Goal: Task Accomplishment & Management: Manage account settings

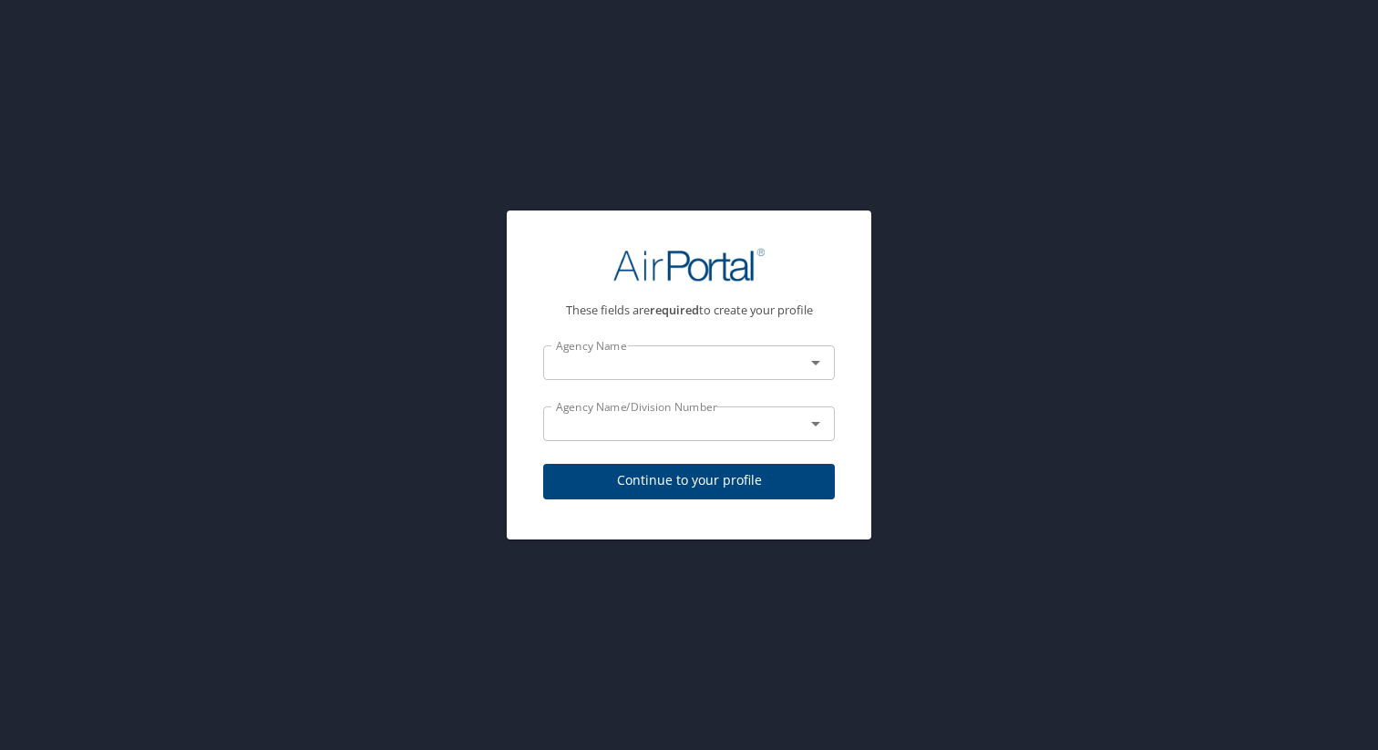
click at [700, 349] on div "Agency Name" at bounding box center [689, 362] width 292 height 35
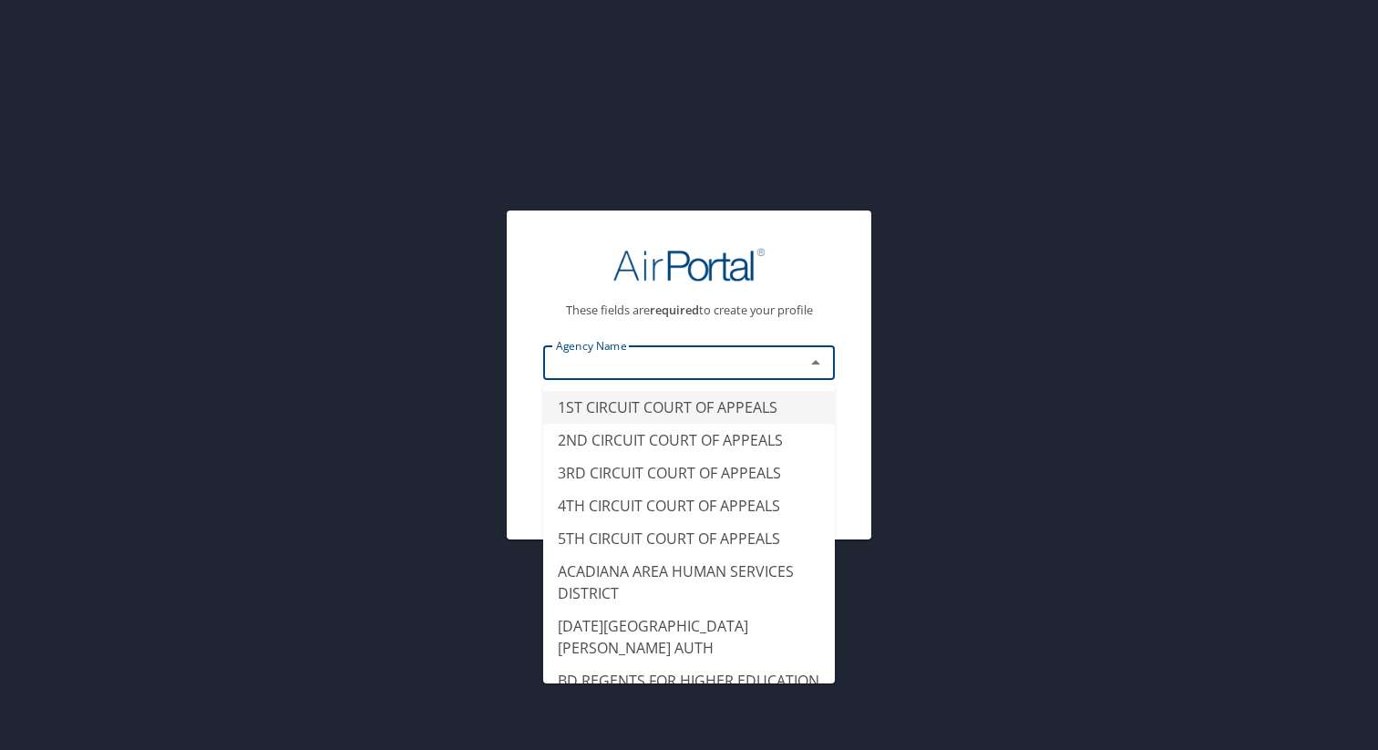
click at [702, 357] on input "text" at bounding box center [661, 363] width 227 height 24
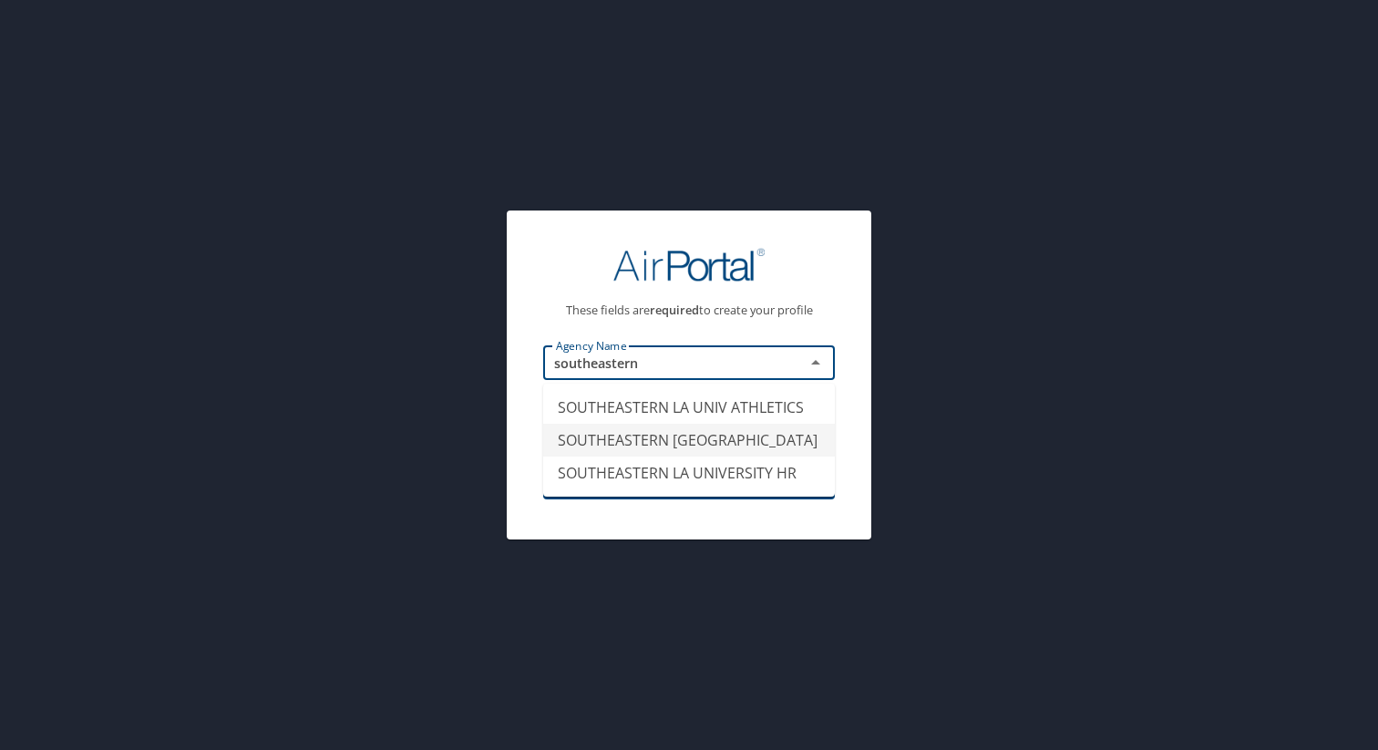
click at [658, 430] on li "SOUTHEASTERN LA UNIVERSITY" at bounding box center [689, 440] width 292 height 33
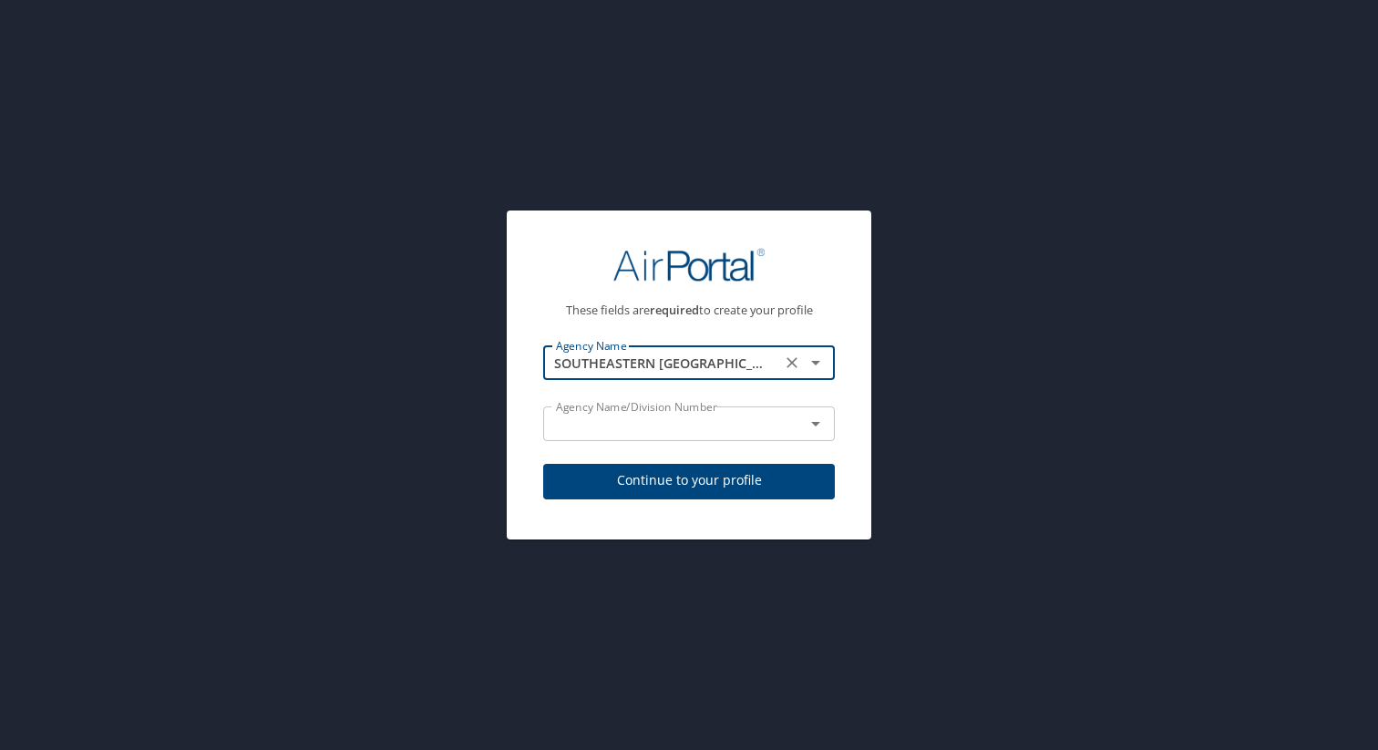
click at [653, 438] on div "Agency Name/Division Number" at bounding box center [689, 423] width 292 height 35
type input "SOUTHEASTERN LA UNIVERSITY"
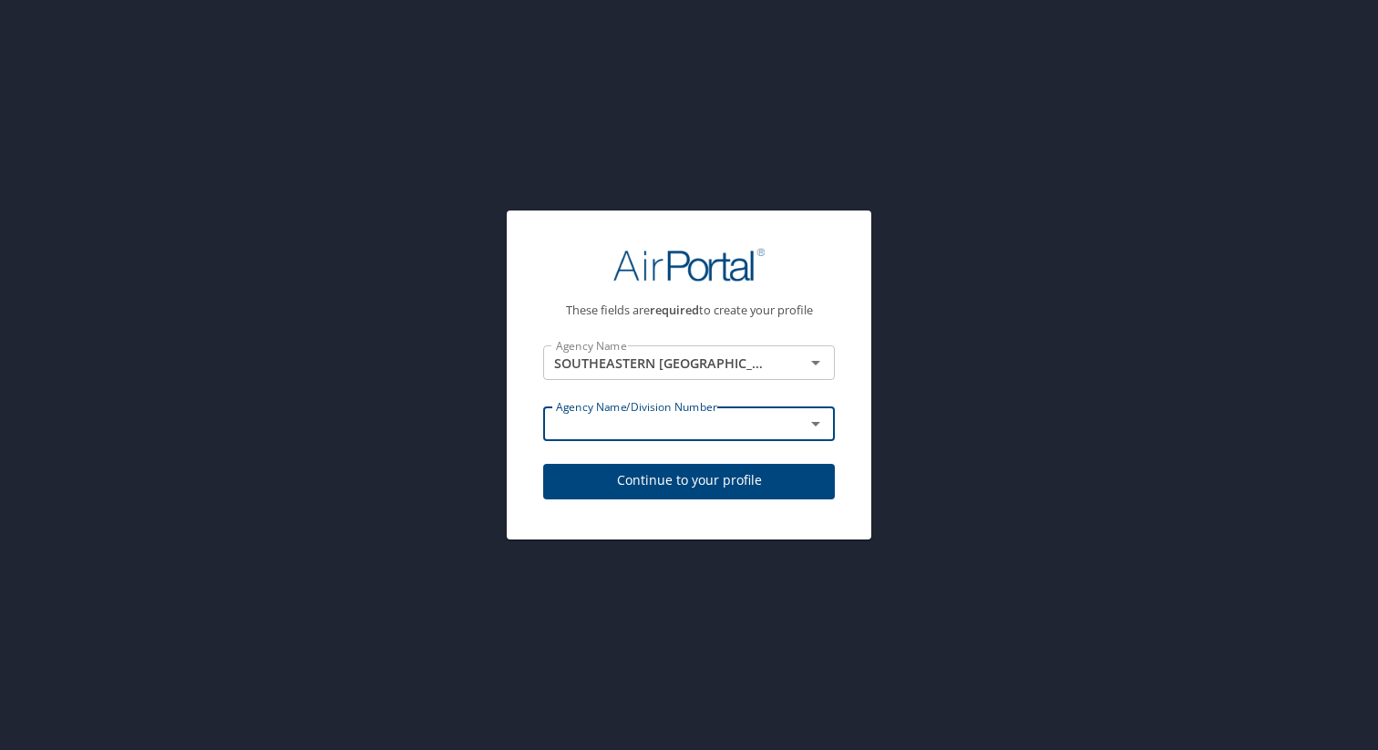
click at [662, 425] on input "text" at bounding box center [661, 424] width 227 height 24
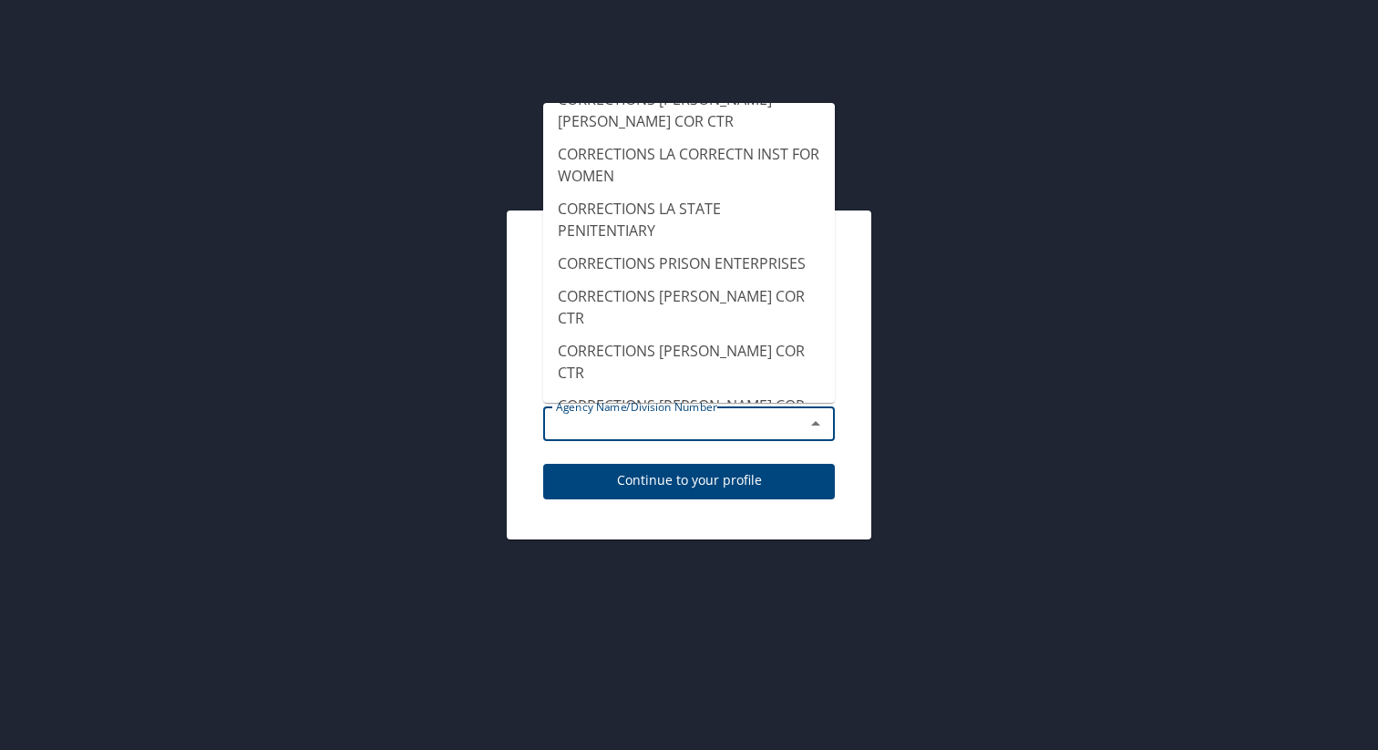
scroll to position [2730, 0]
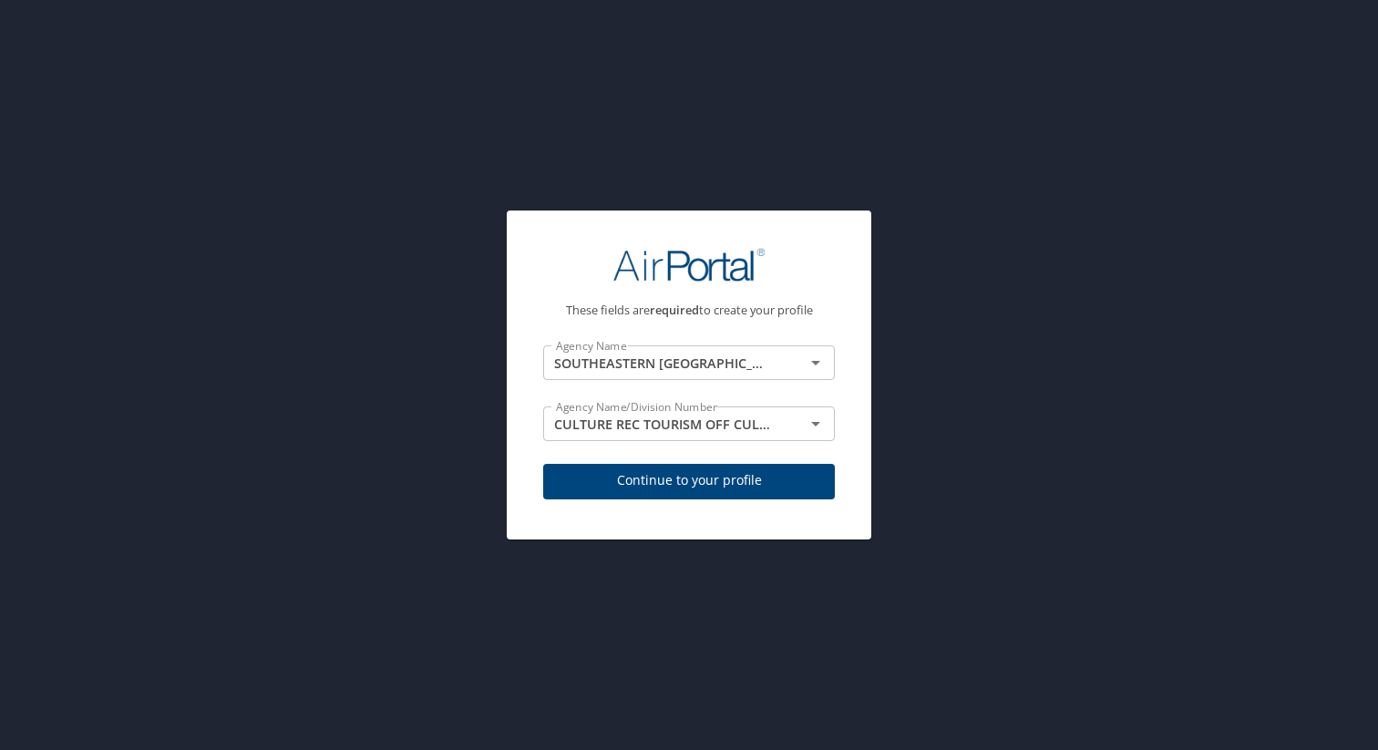
click at [845, 469] on div "These fields are required to create your profile Agency Name SOUTHEASTERN LA UN…" at bounding box center [688, 371] width 335 height 292
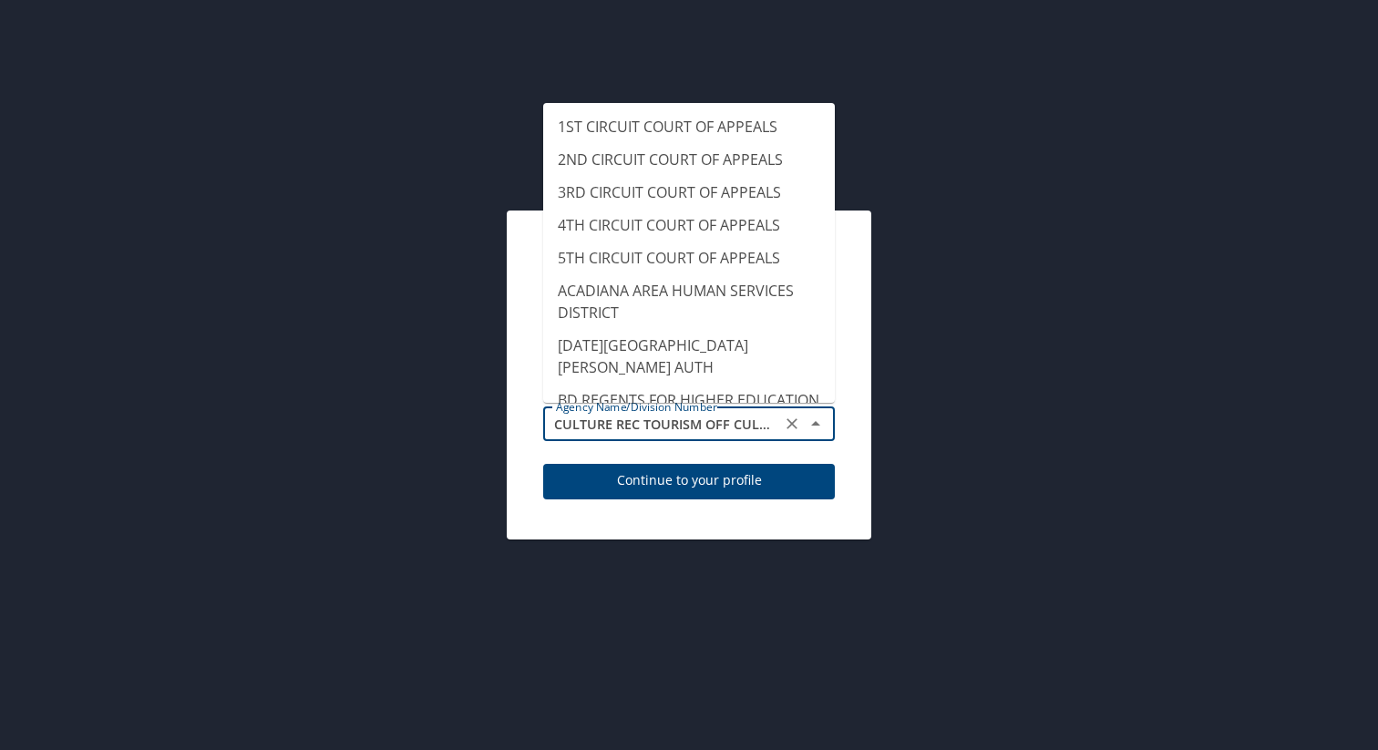
click at [753, 430] on input "CULTURE REC TOURISM OFF CULTURAL DEV" at bounding box center [661, 424] width 227 height 24
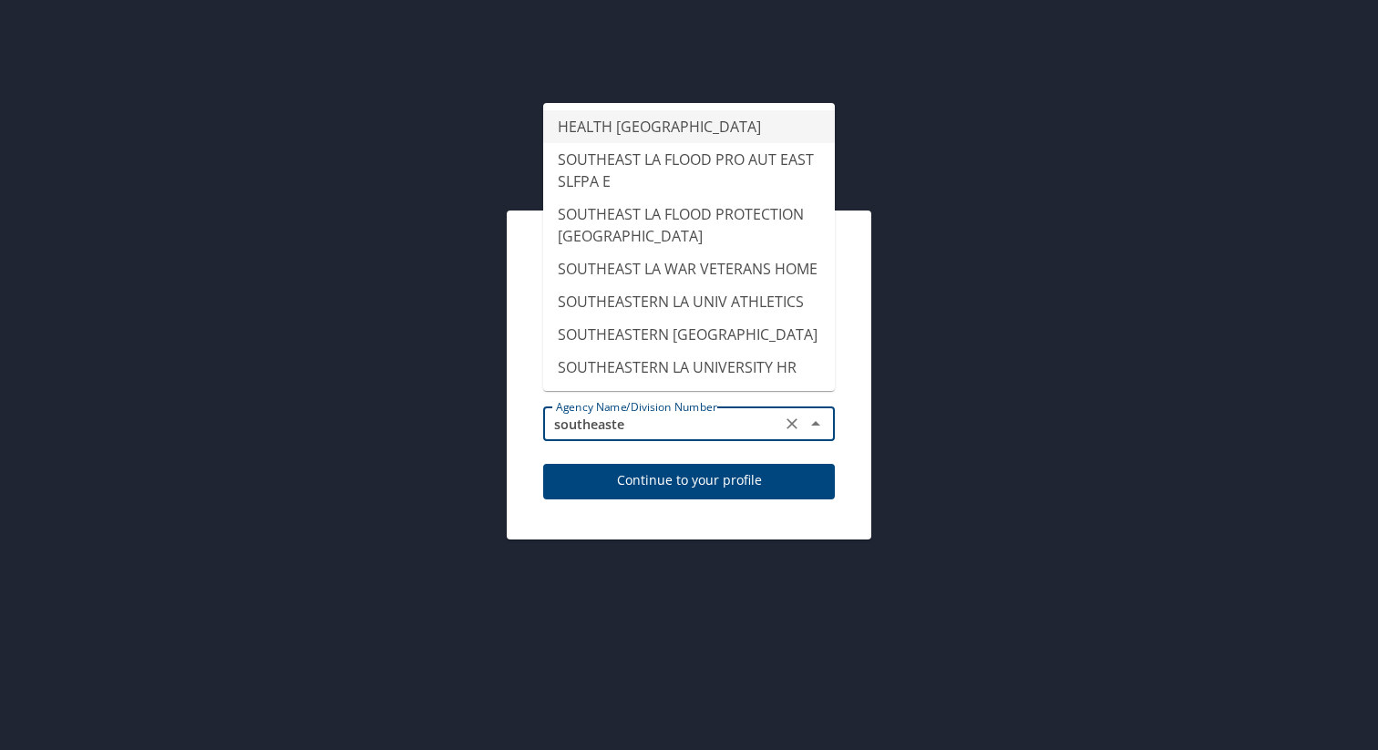
scroll to position [0, 0]
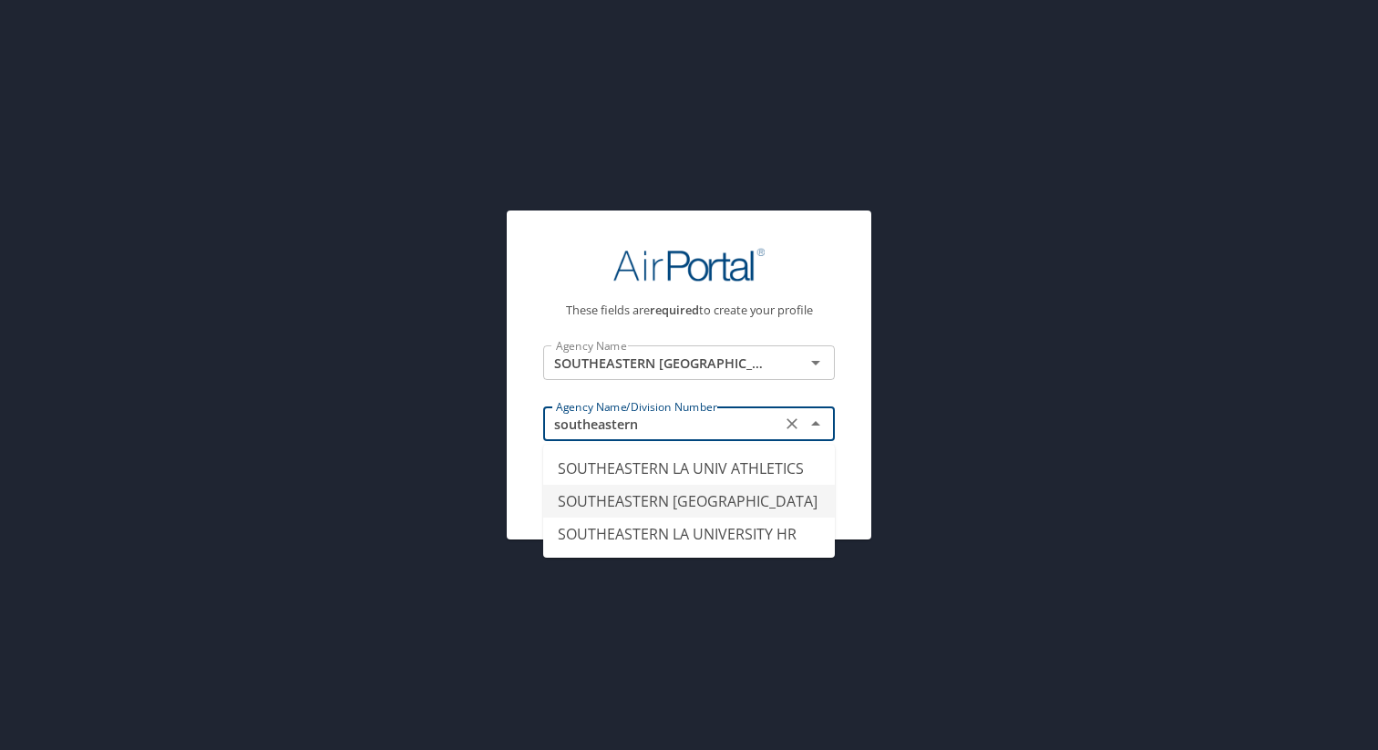
click at [733, 495] on li "SOUTHEASTERN LA UNIVERSITY" at bounding box center [689, 501] width 292 height 33
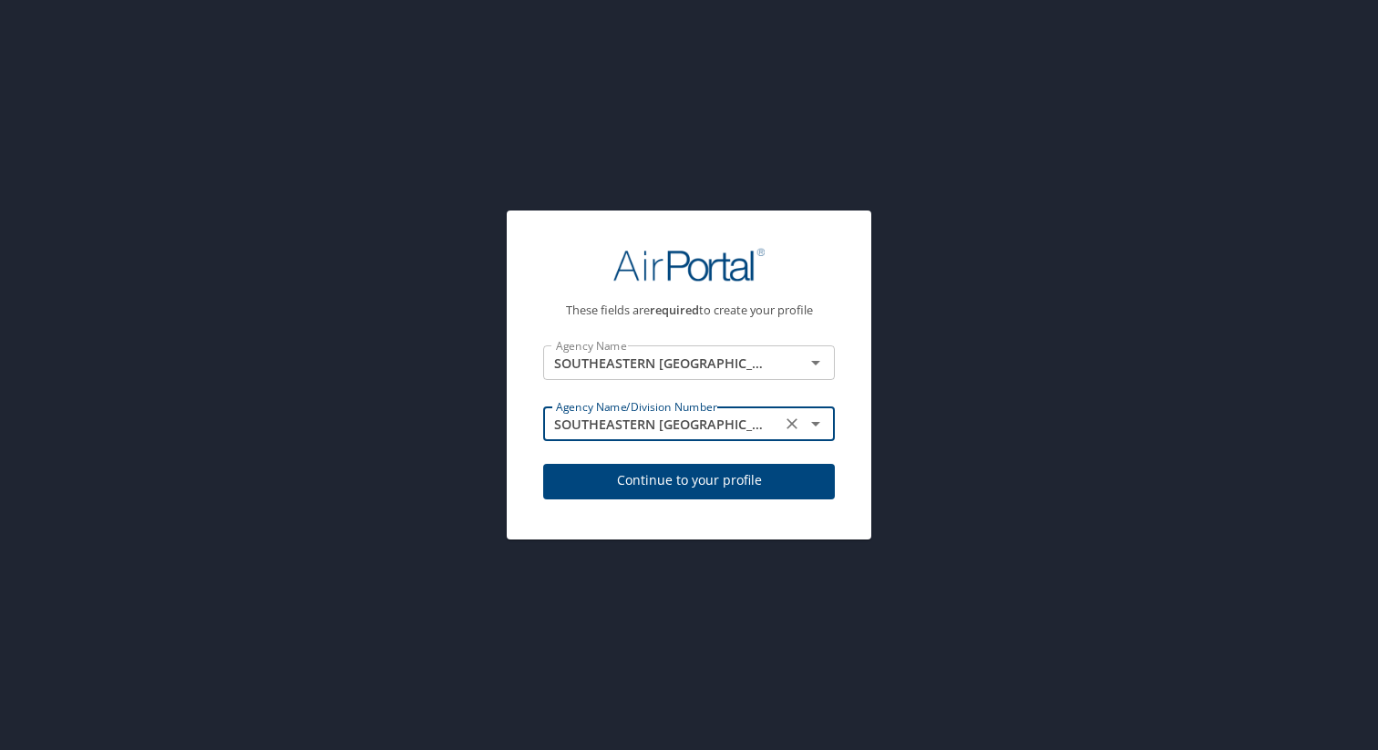
type input "SOUTHEASTERN LA UNIVERSITY"
click at [719, 488] on span "Continue to your profile" at bounding box center [689, 480] width 262 height 23
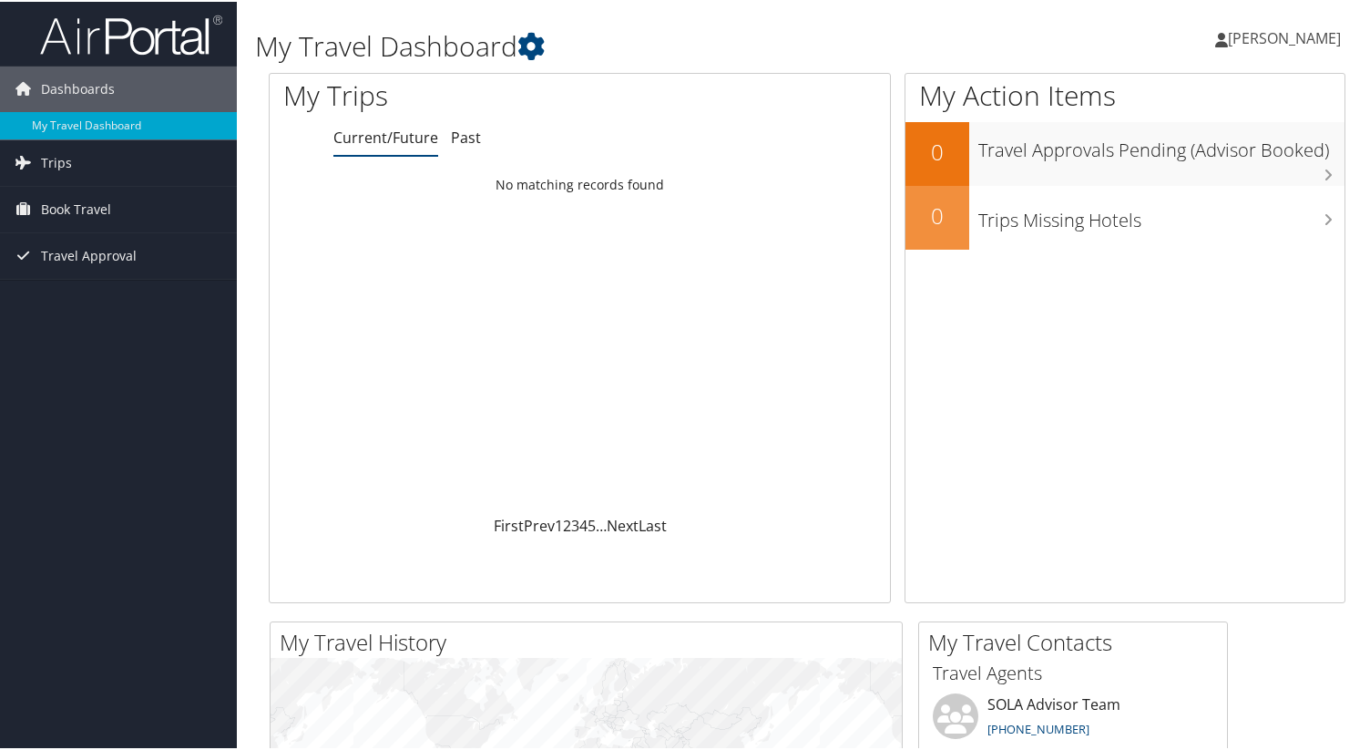
click at [1265, 42] on span "Jordan Smith-Kenning" at bounding box center [1284, 36] width 113 height 20
click at [1212, 158] on link "View Travel Profile" at bounding box center [1235, 162] width 203 height 31
click at [1286, 38] on span "[PERSON_NAME]" at bounding box center [1284, 36] width 113 height 20
click at [1192, 162] on link "View Travel Profile" at bounding box center [1235, 162] width 203 height 31
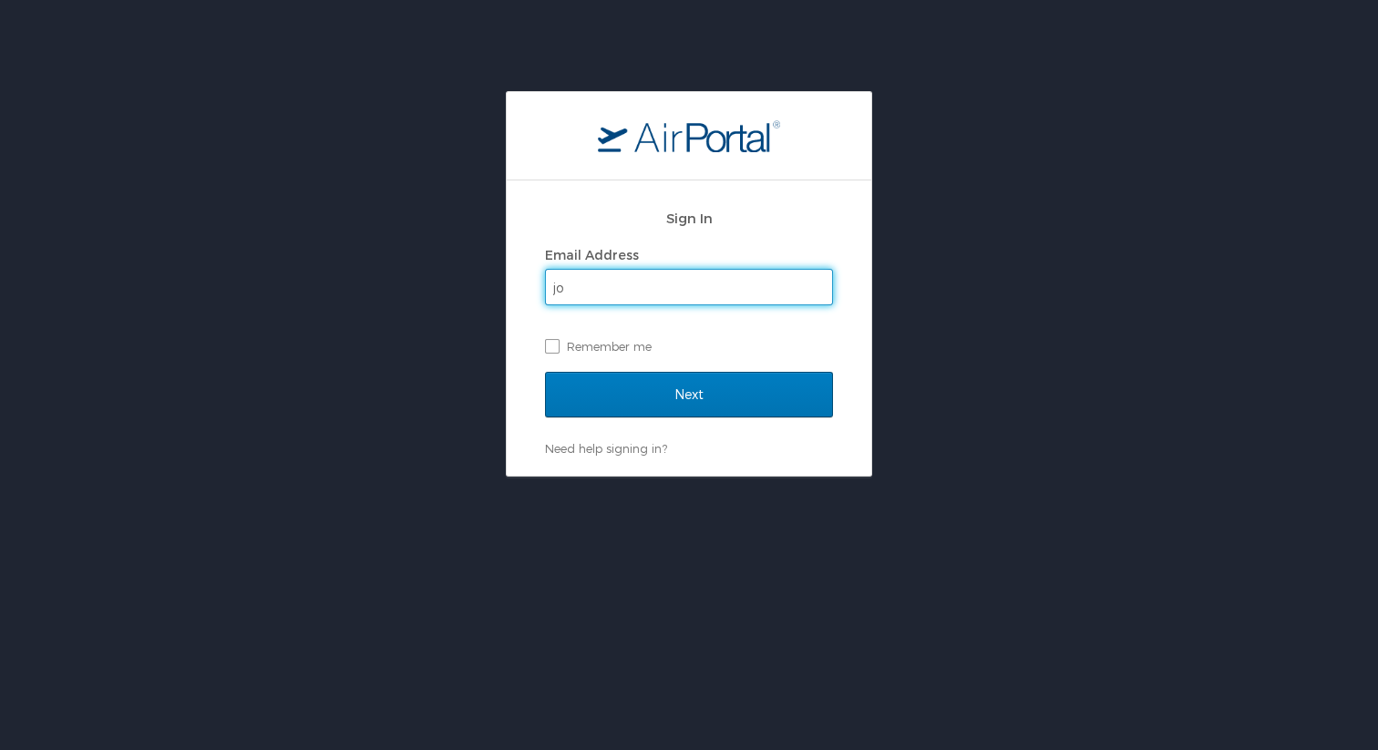
type input "[EMAIL_ADDRESS][PERSON_NAME][DOMAIN_NAME]"
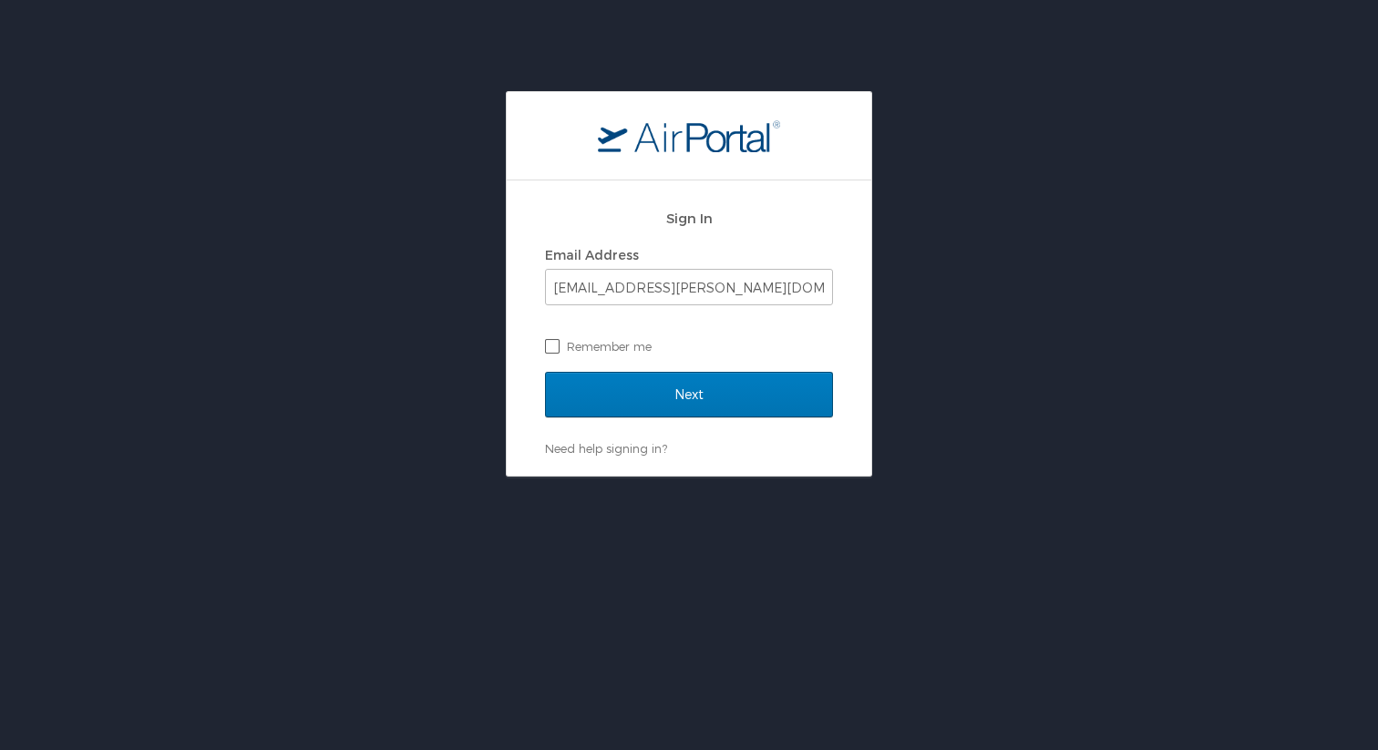
click at [553, 340] on label "Remember me" at bounding box center [689, 346] width 288 height 27
click at [553, 340] on input "Remember me" at bounding box center [551, 345] width 12 height 12
checkbox input "true"
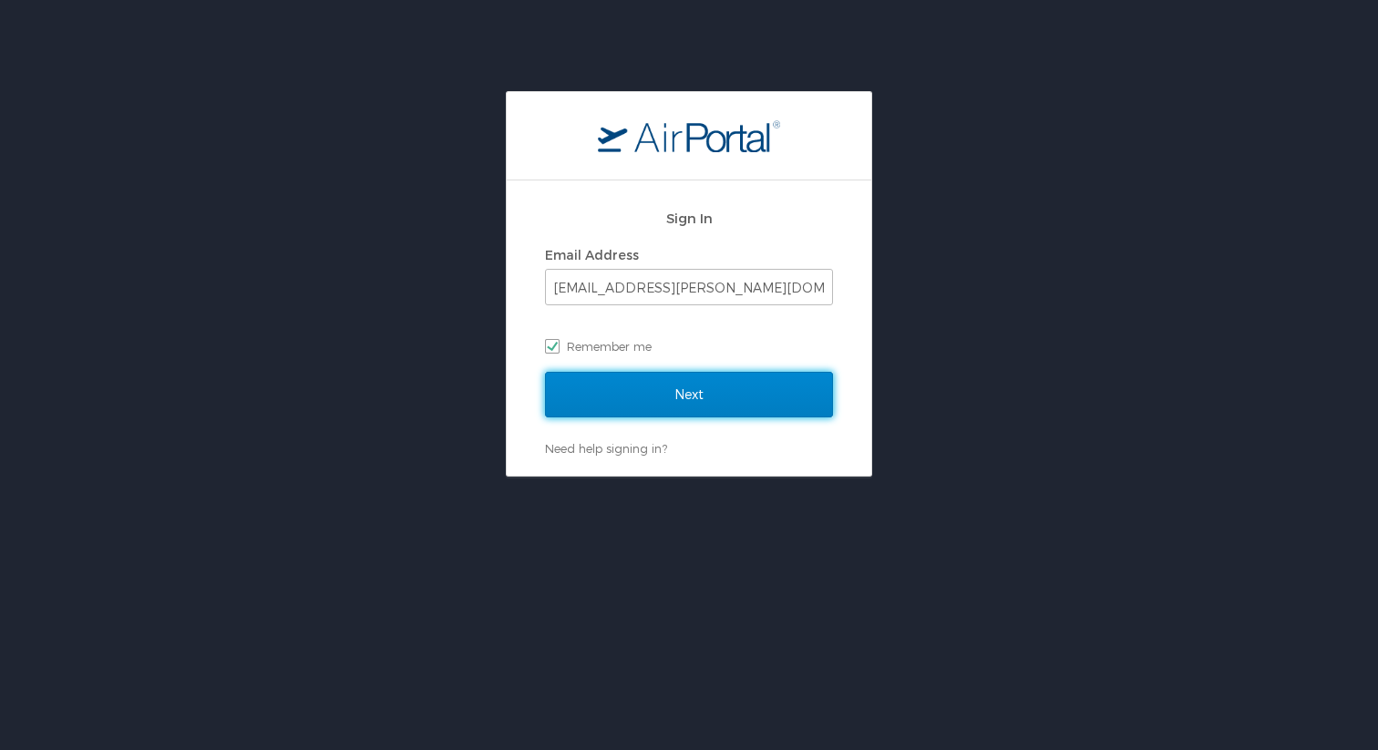
click at [599, 394] on input "Next" at bounding box center [689, 395] width 288 height 46
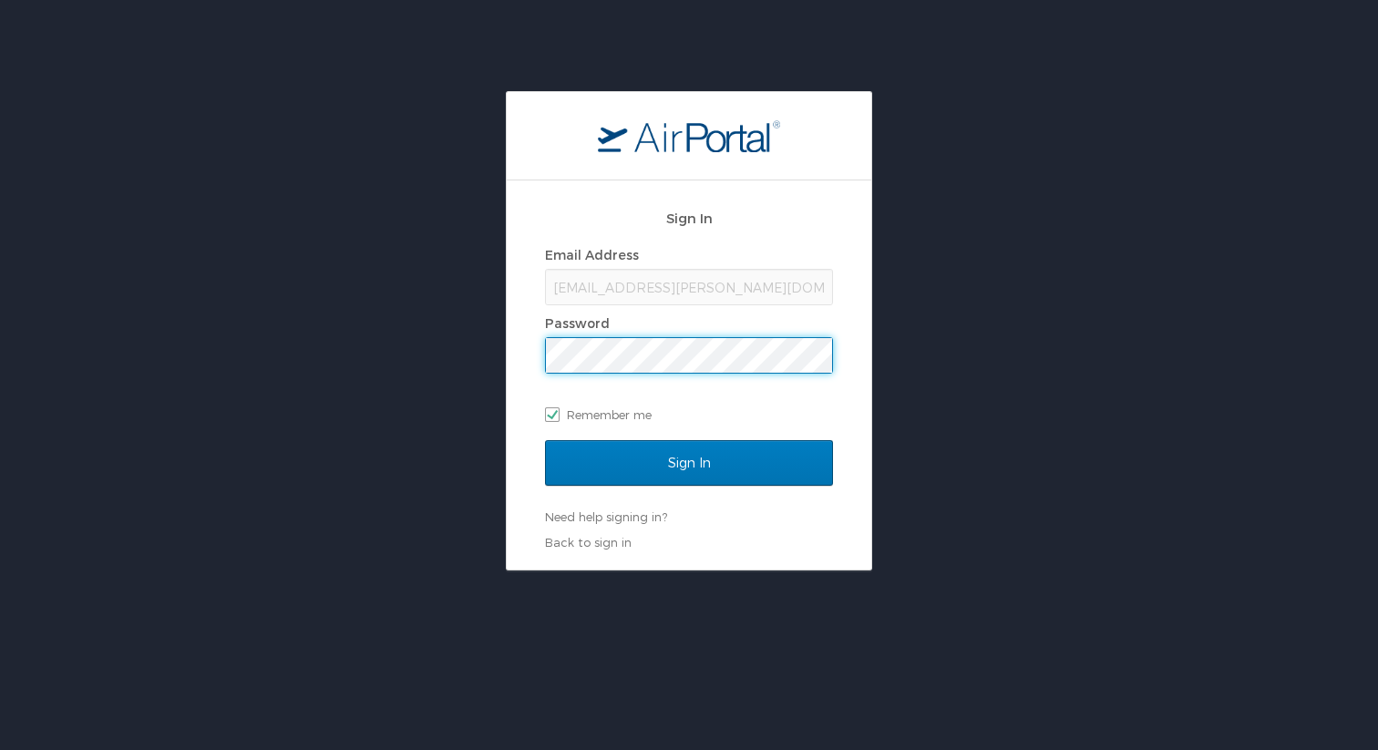
click at [545, 440] on input "Sign In" at bounding box center [689, 463] width 288 height 46
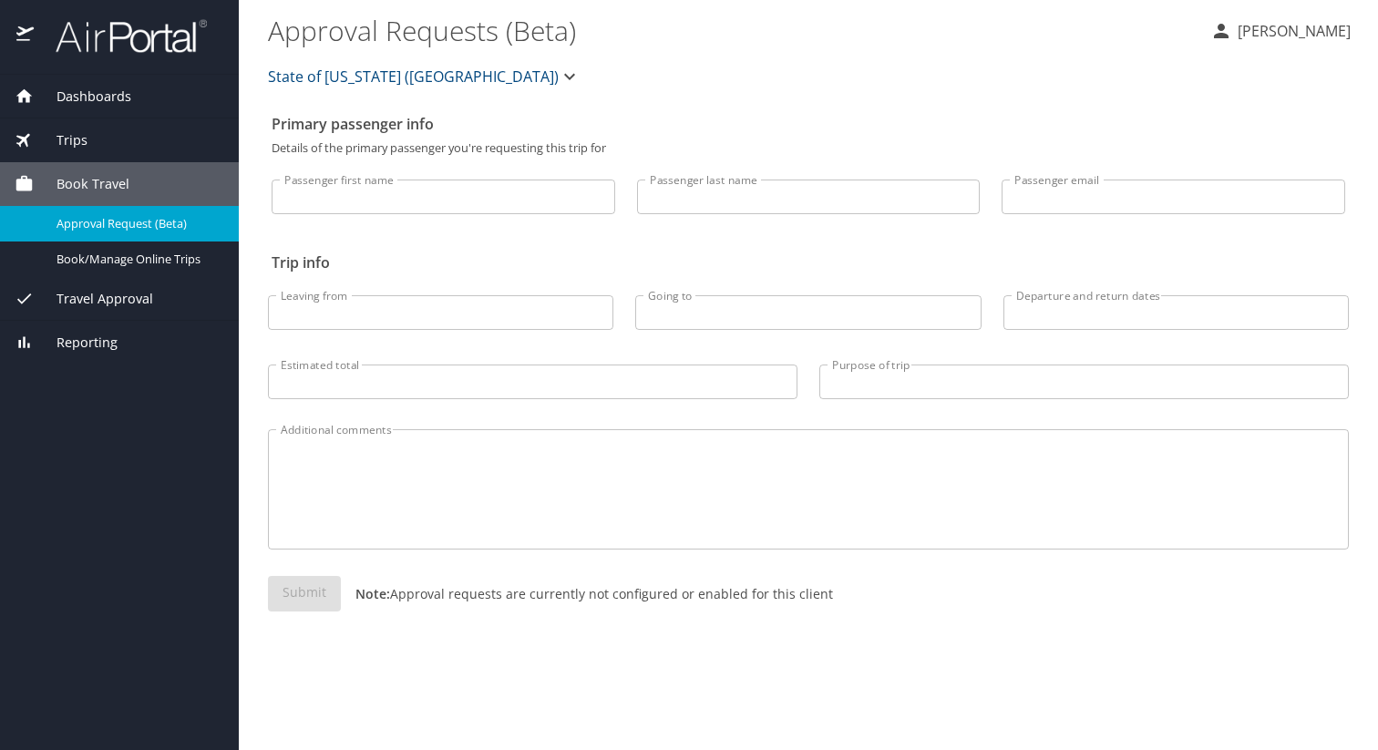
select select "US"
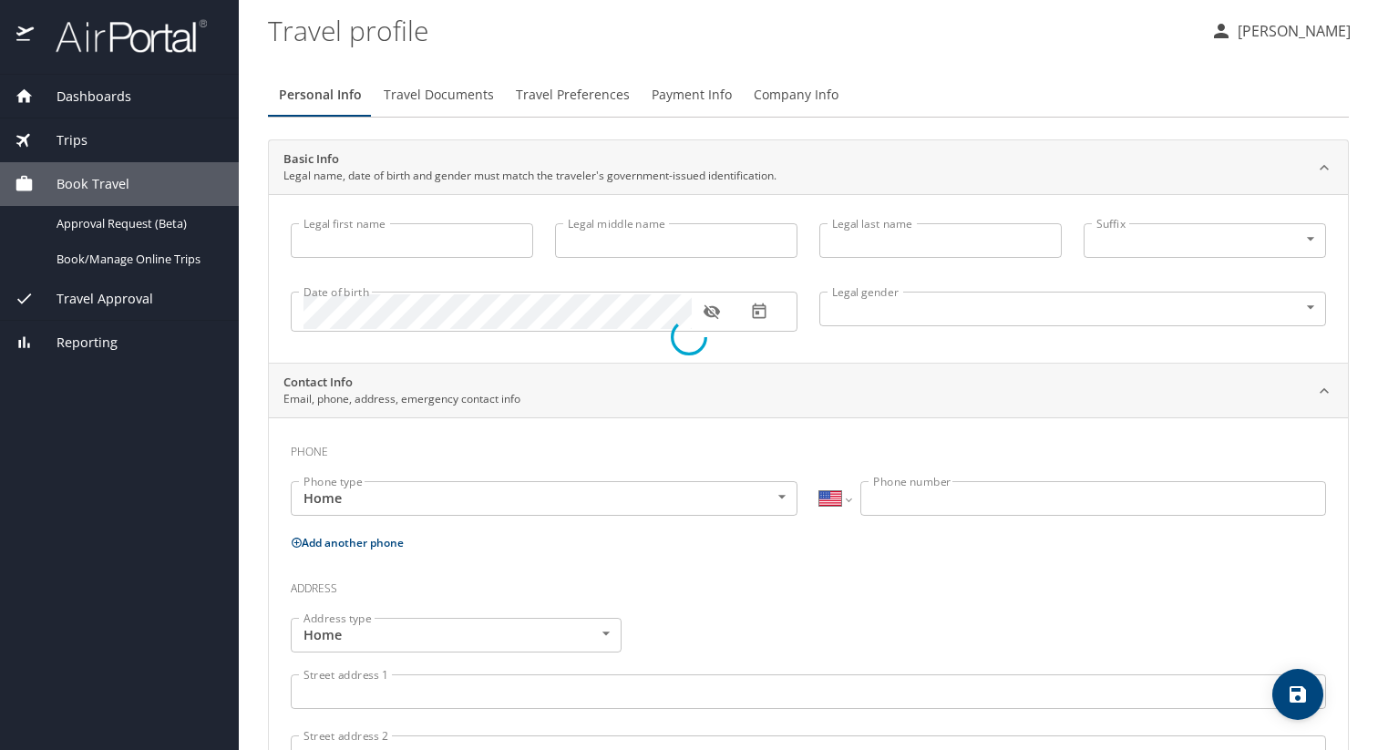
type input "Jordan"
type input "Bess"
type input "Smith-Kenning"
type input "Female"
select select "US"
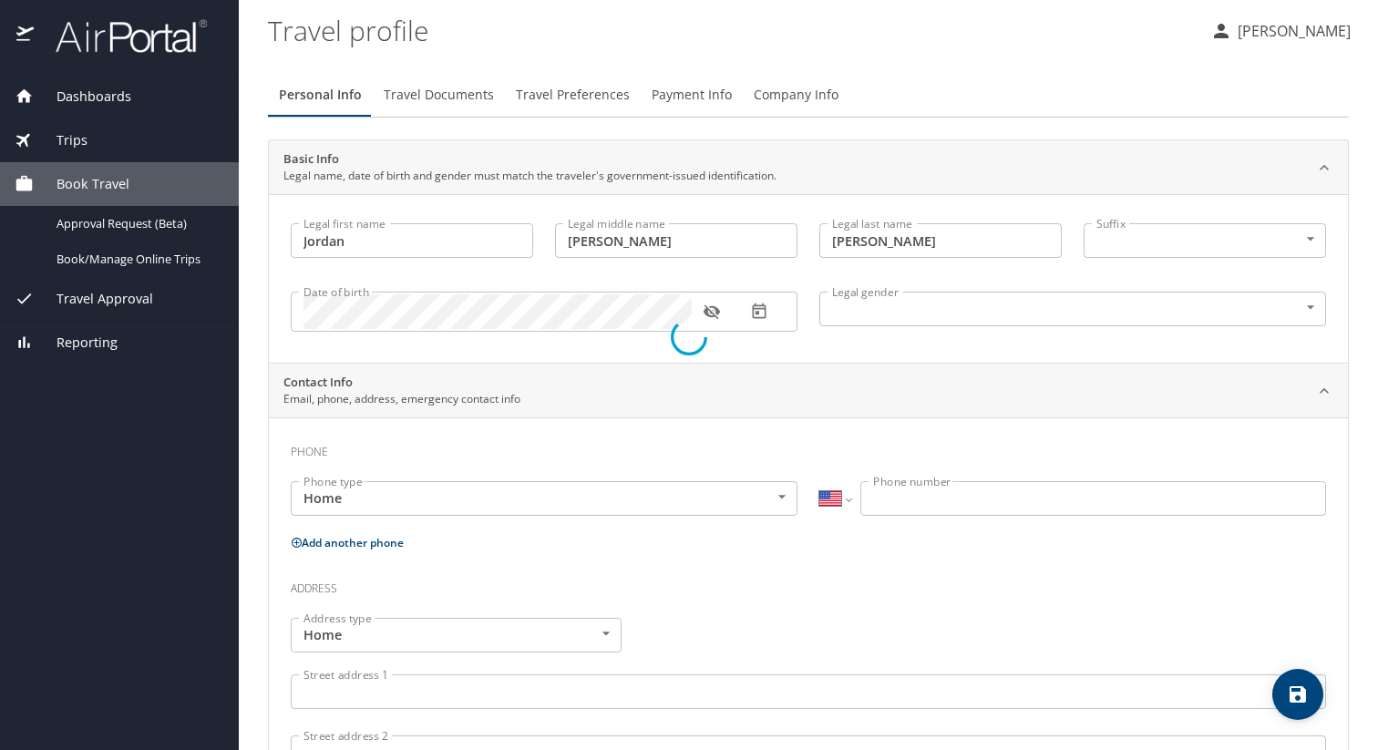
select select "US"
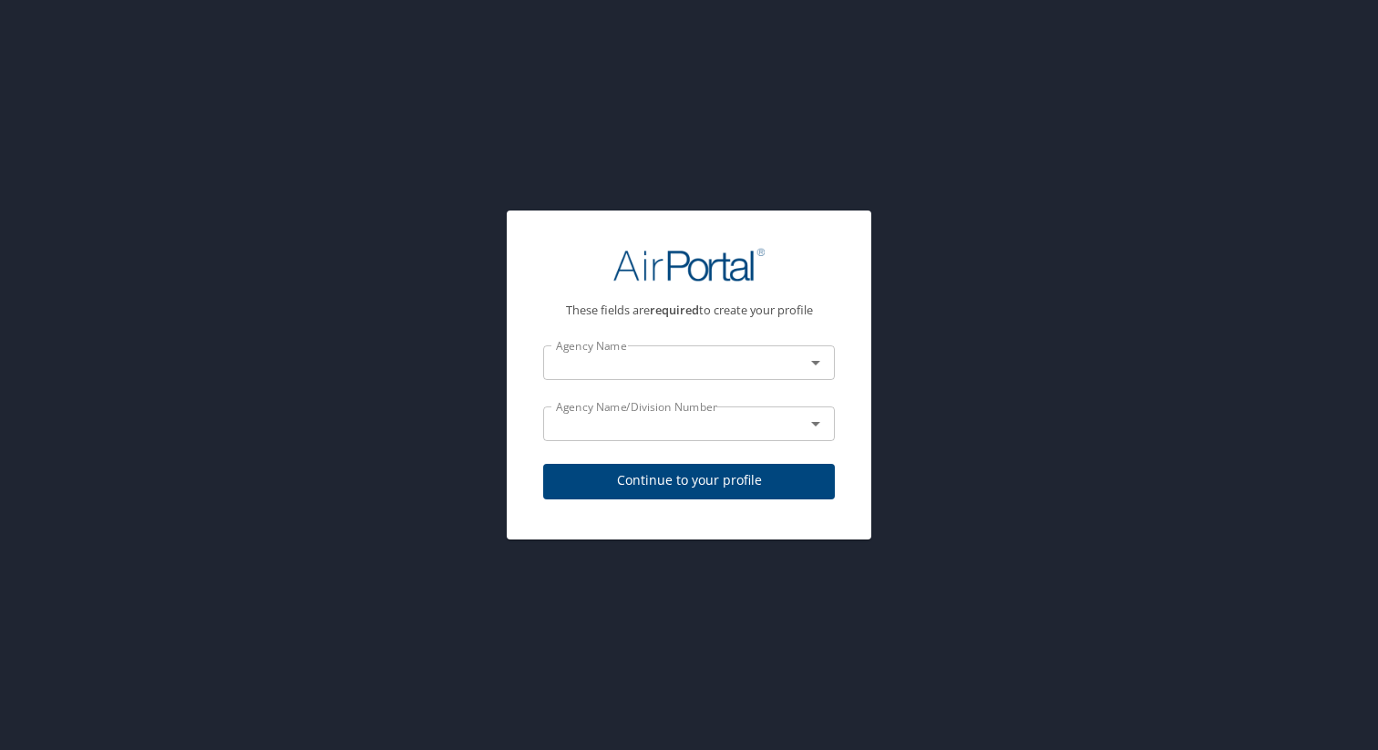
click at [661, 362] on input "text" at bounding box center [661, 363] width 227 height 24
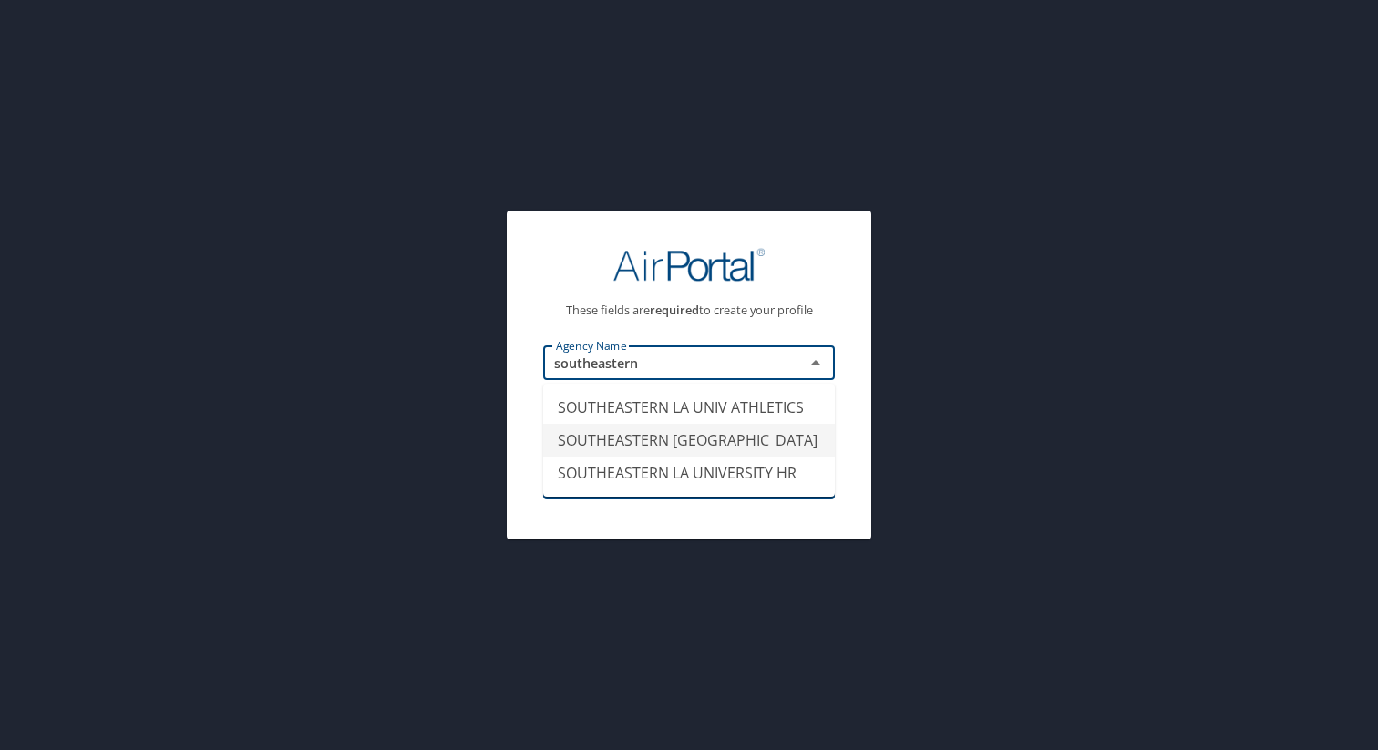
click at [589, 430] on li "SOUTHEASTERN LA UNIVERSITY" at bounding box center [689, 440] width 292 height 33
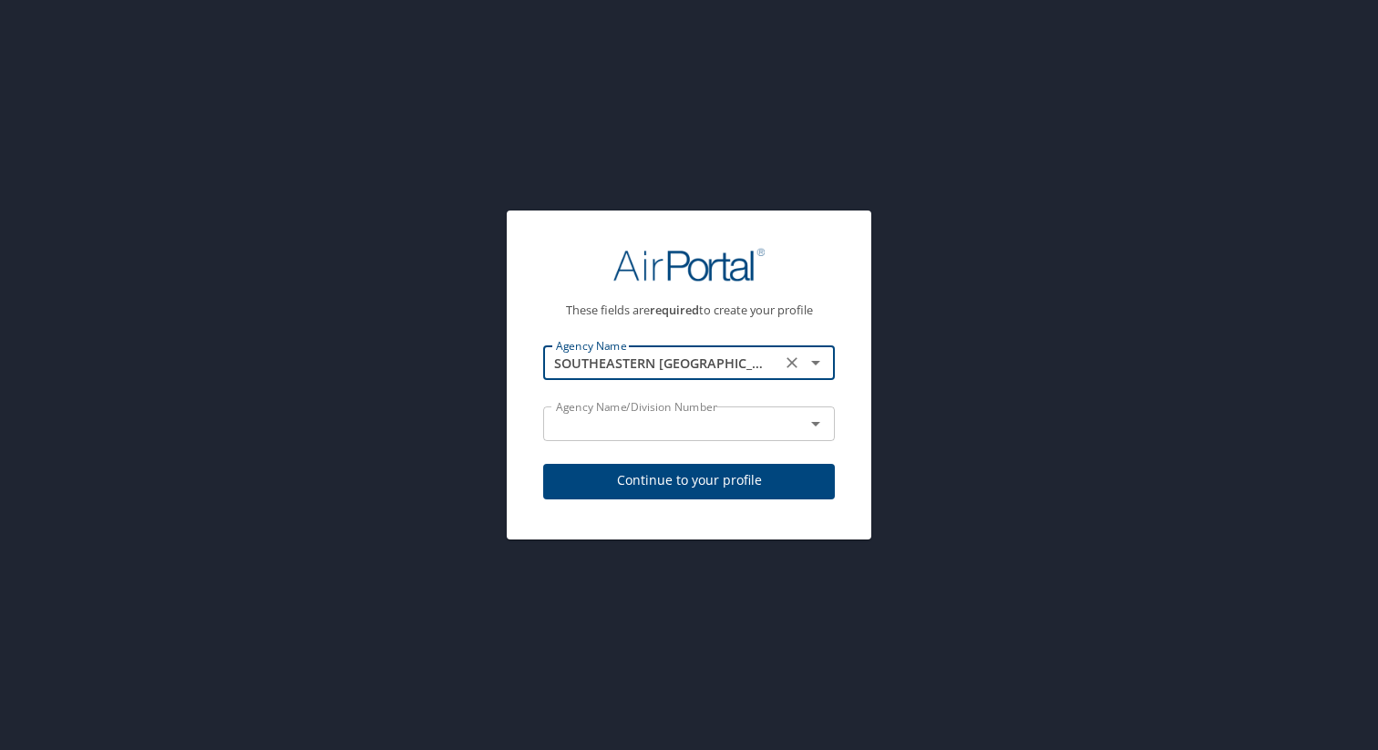
type input "SOUTHEASTERN LA UNIVERSITY"
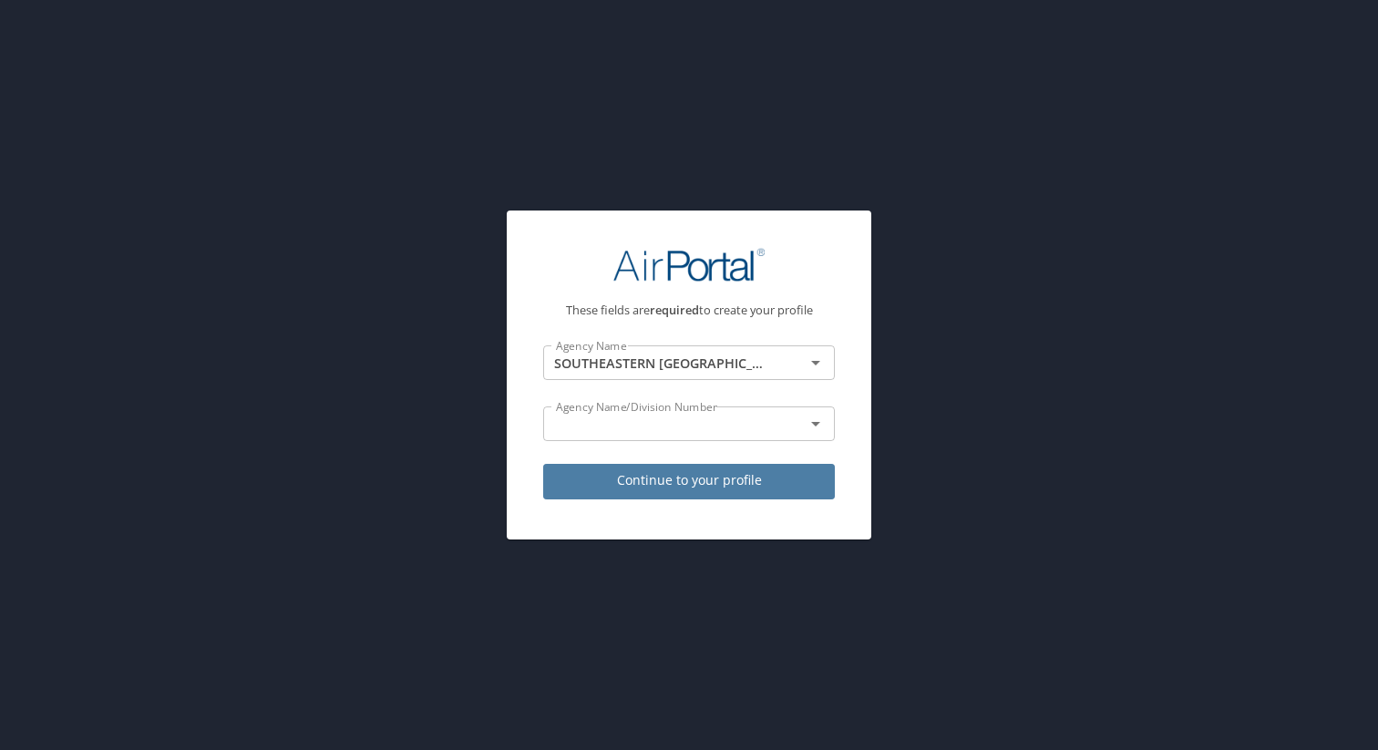
click at [608, 479] on span "Continue to your profile" at bounding box center [689, 480] width 262 height 23
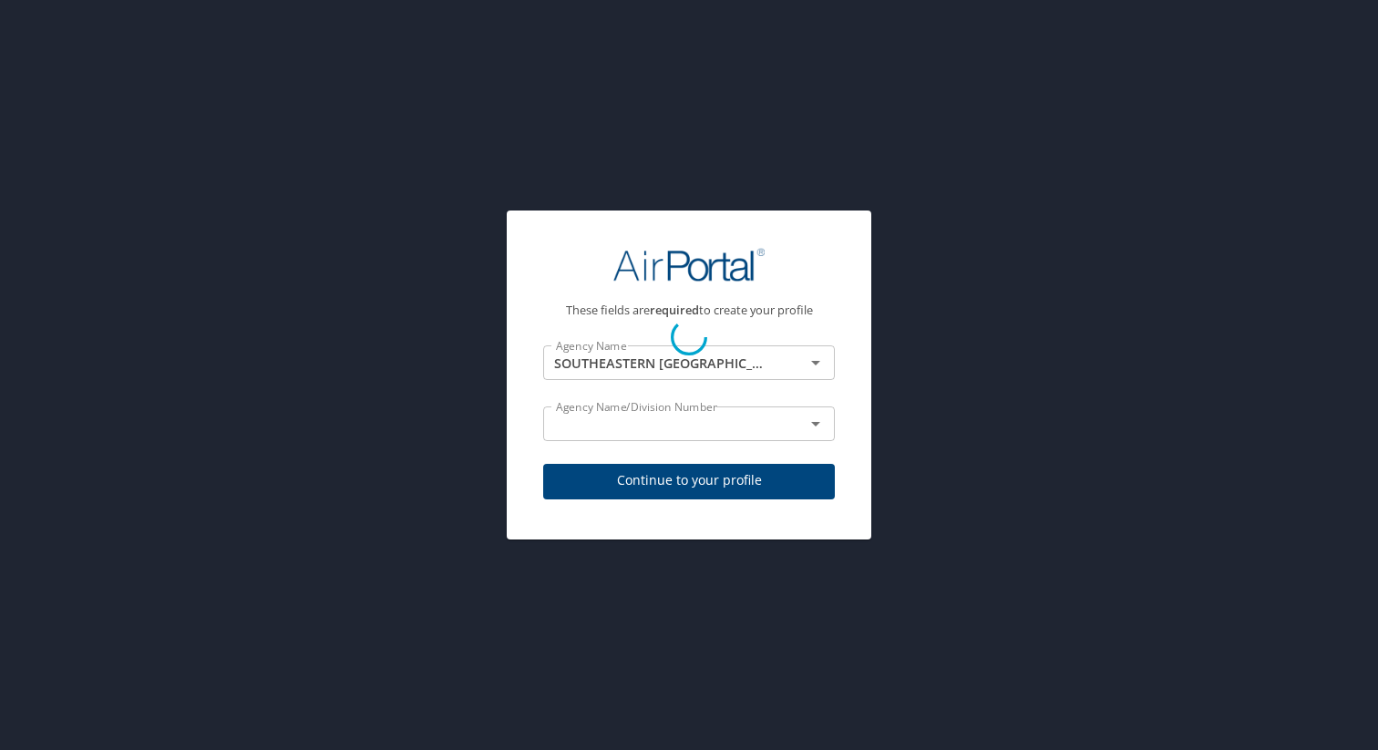
select select "US"
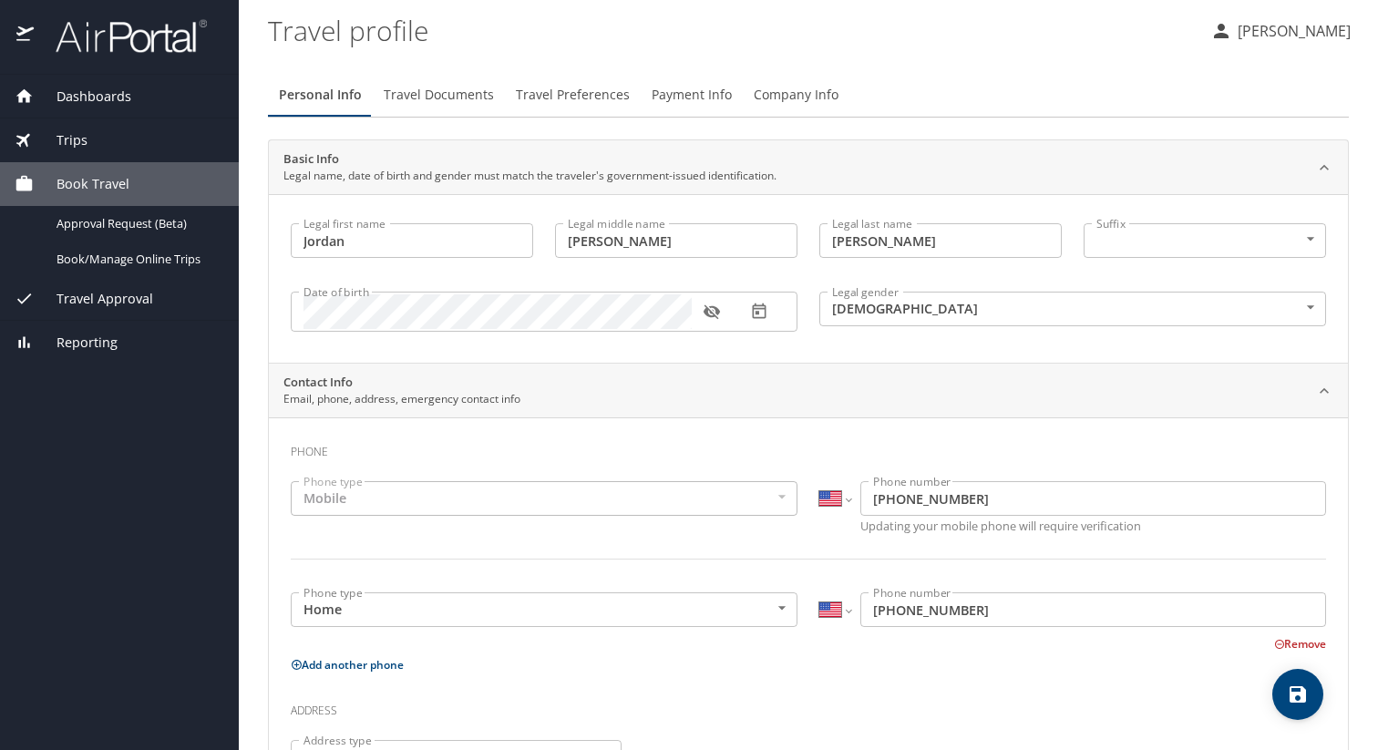
click at [789, 103] on span "Company Info" at bounding box center [795, 95] width 85 height 23
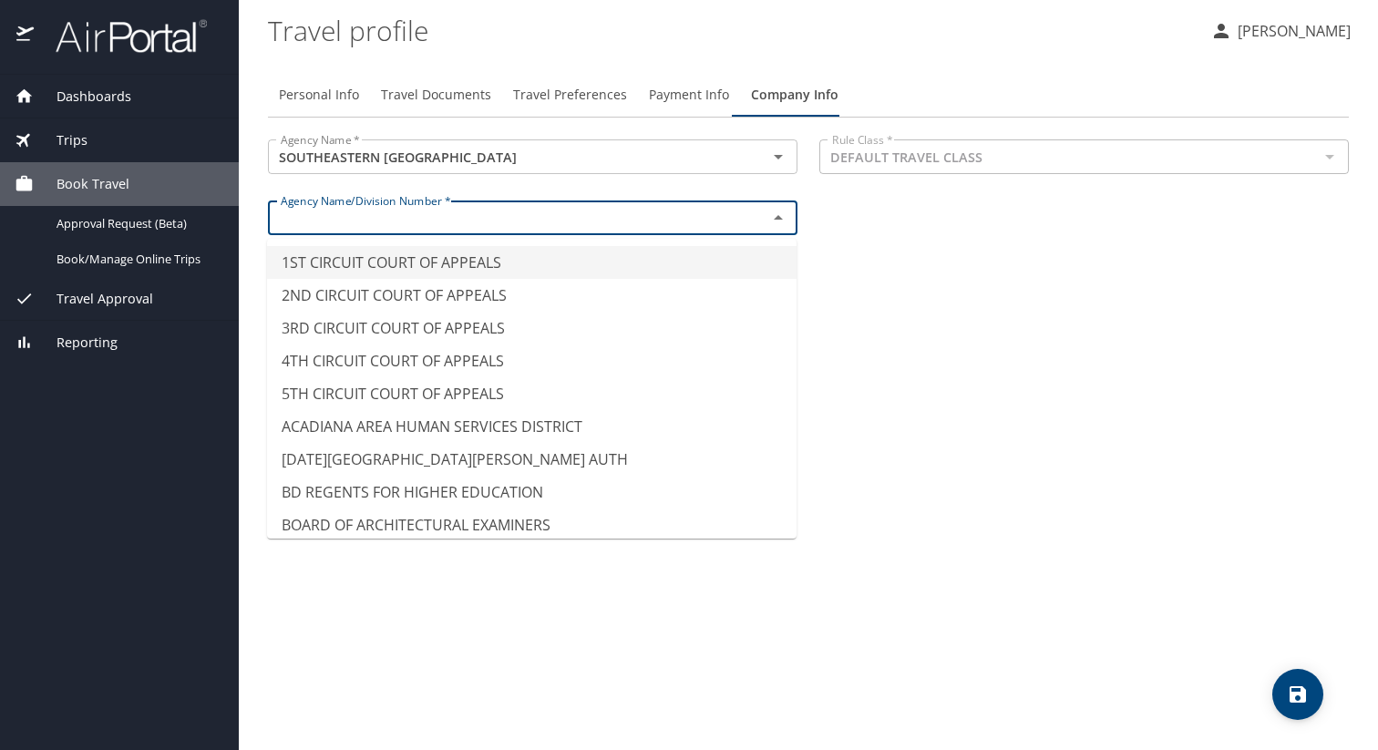
click at [722, 216] on input "text" at bounding box center [505, 218] width 465 height 24
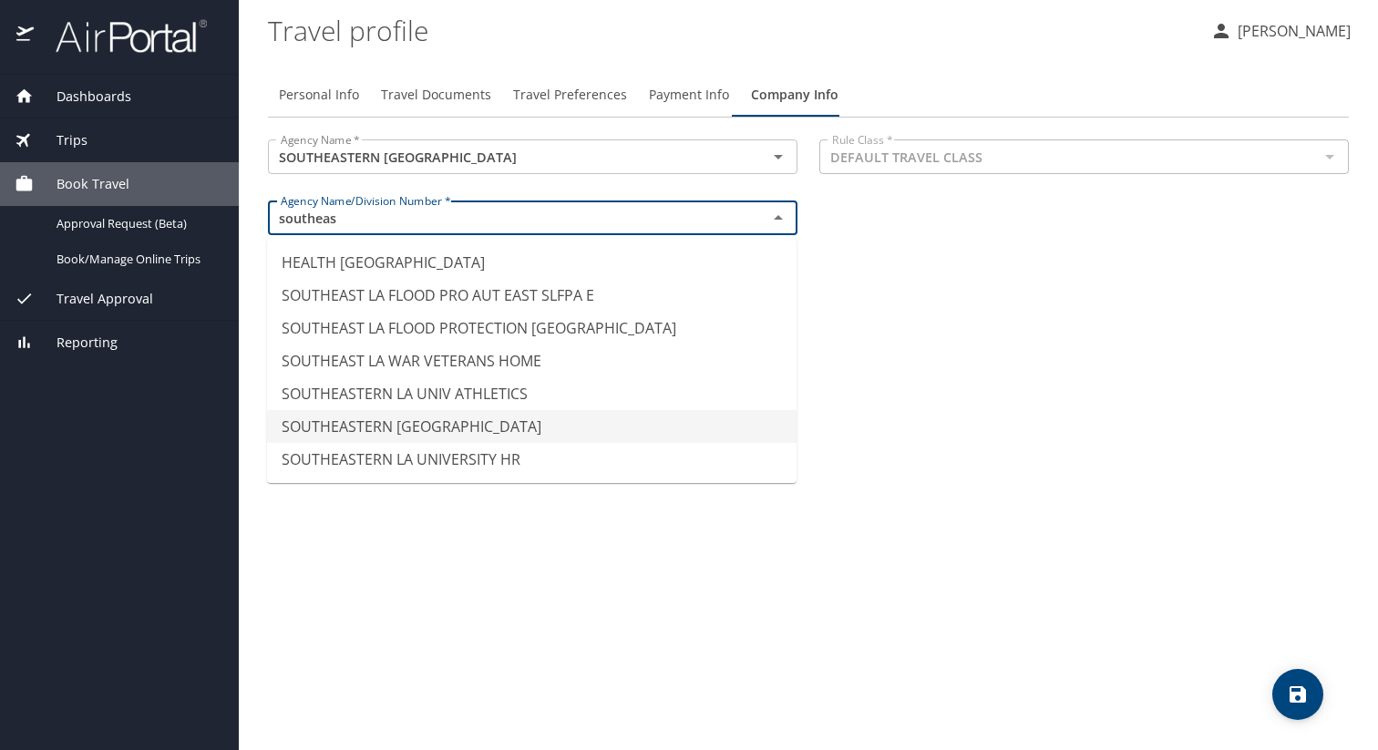
click at [416, 425] on li "SOUTHEASTERN LA UNIVERSITY" at bounding box center [531, 426] width 529 height 33
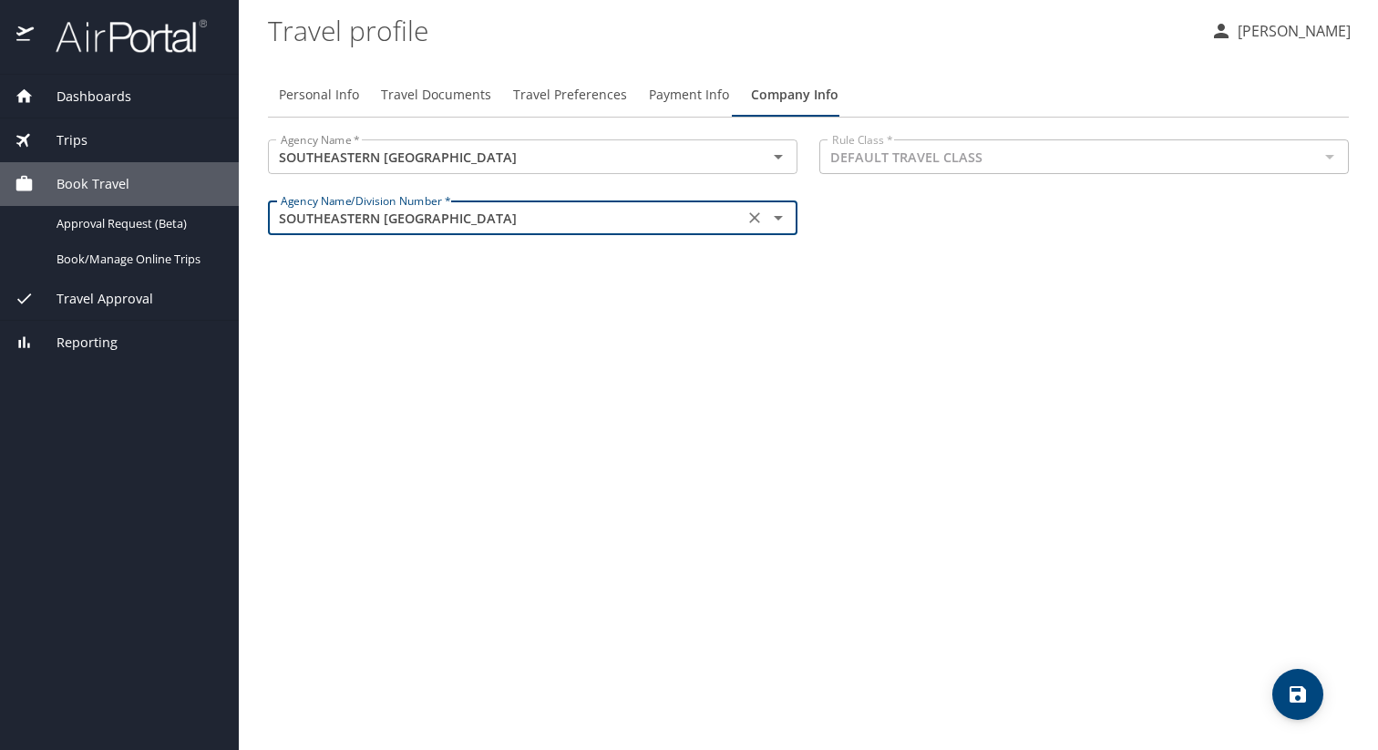
type input "SOUTHEASTERN LA UNIVERSITY"
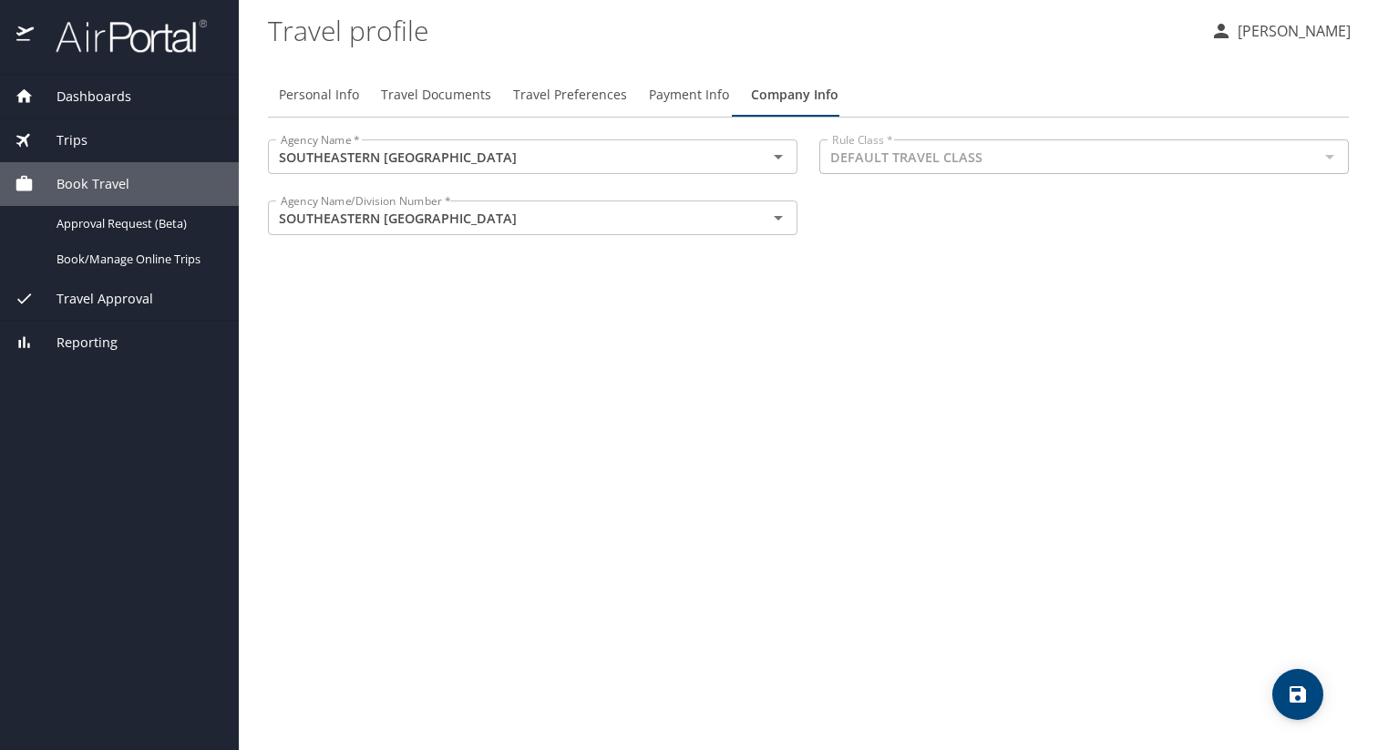
click at [750, 263] on div "Personal Info Travel Documents Travel Preferences Payment Info Company Info Age…" at bounding box center [808, 404] width 1081 height 692
click at [690, 96] on span "Payment Info" at bounding box center [689, 95] width 80 height 23
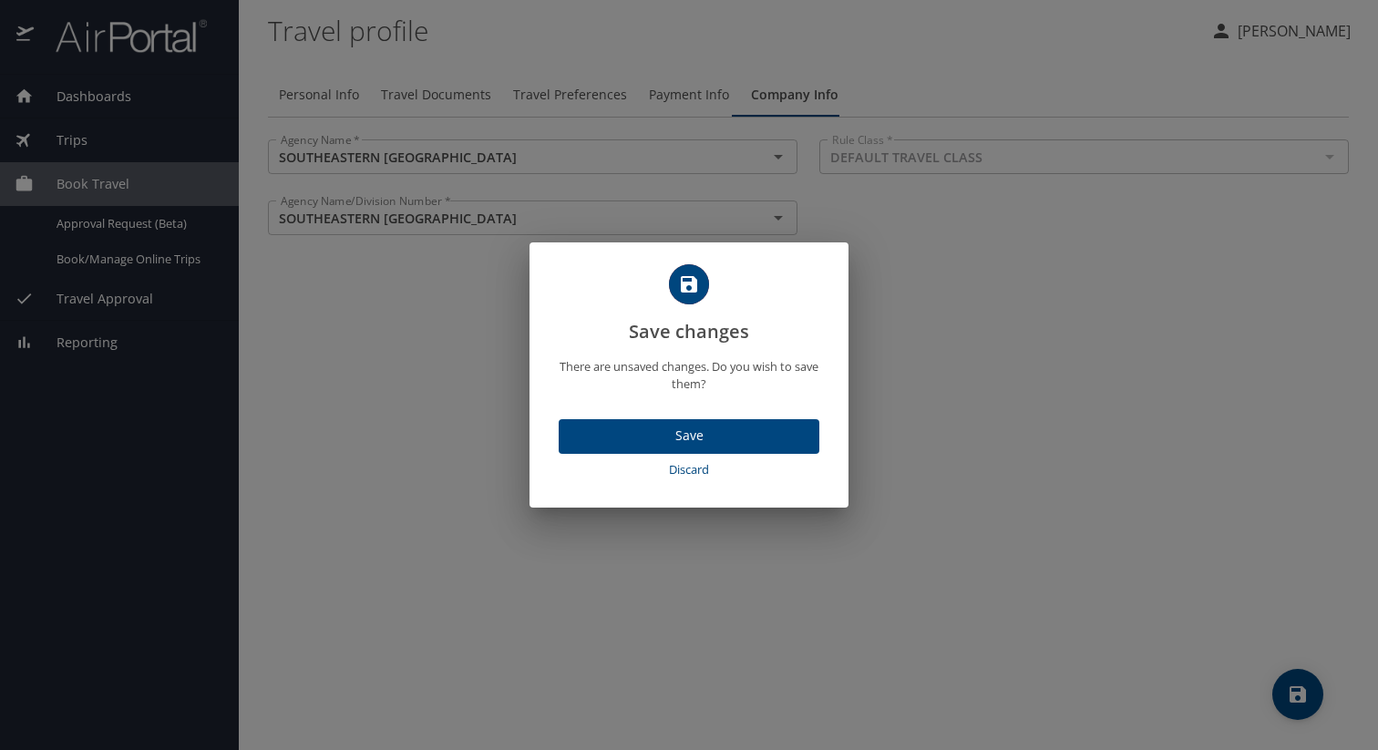
click at [667, 452] on button "Save" at bounding box center [688, 437] width 261 height 36
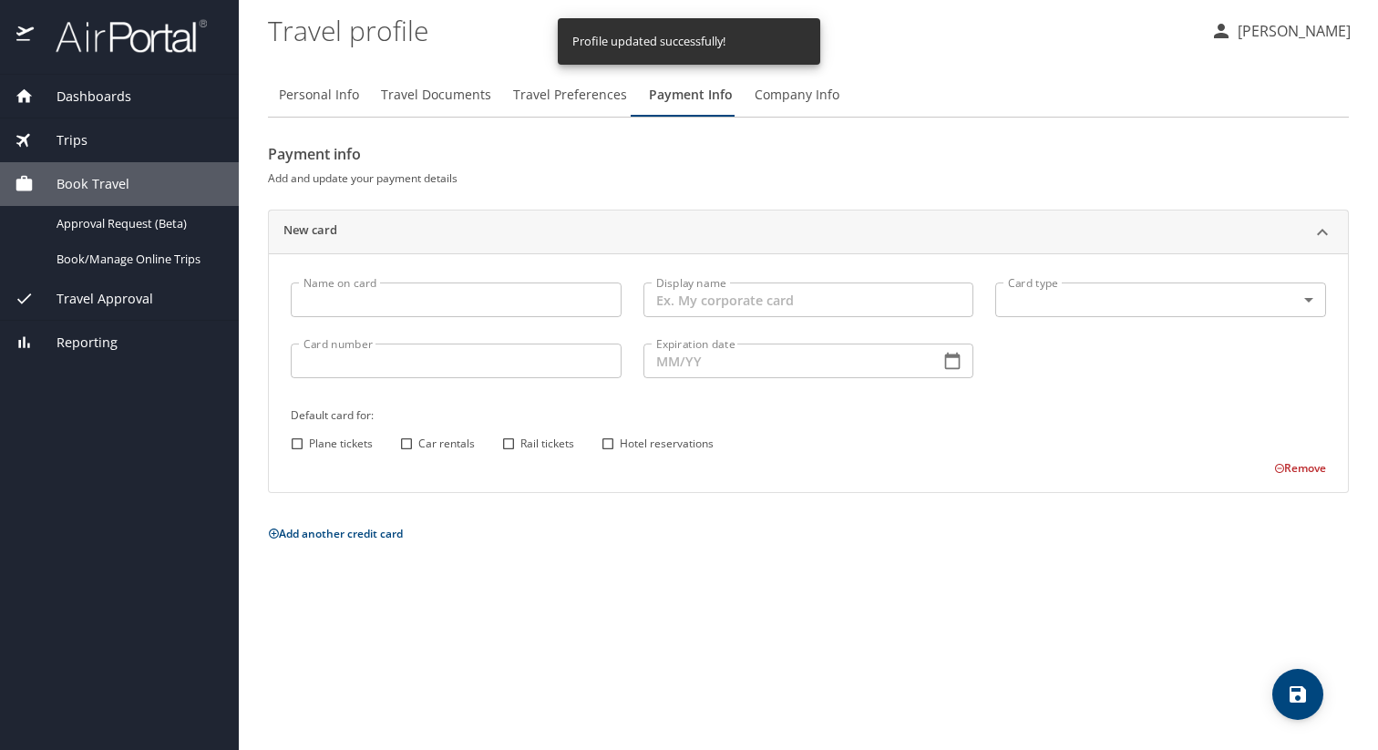
click at [579, 99] on span "Travel Preferences" at bounding box center [570, 95] width 114 height 23
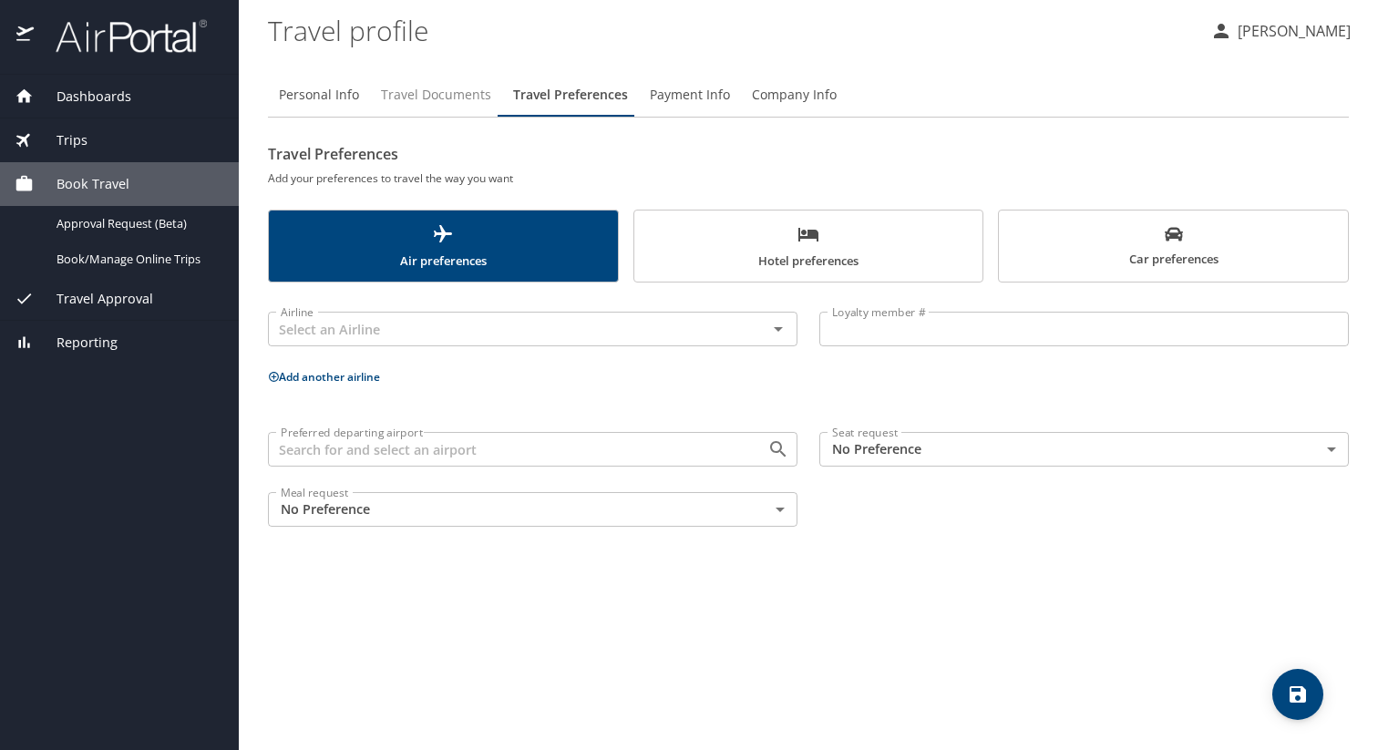
click at [436, 90] on span "Travel Documents" at bounding box center [436, 95] width 110 height 23
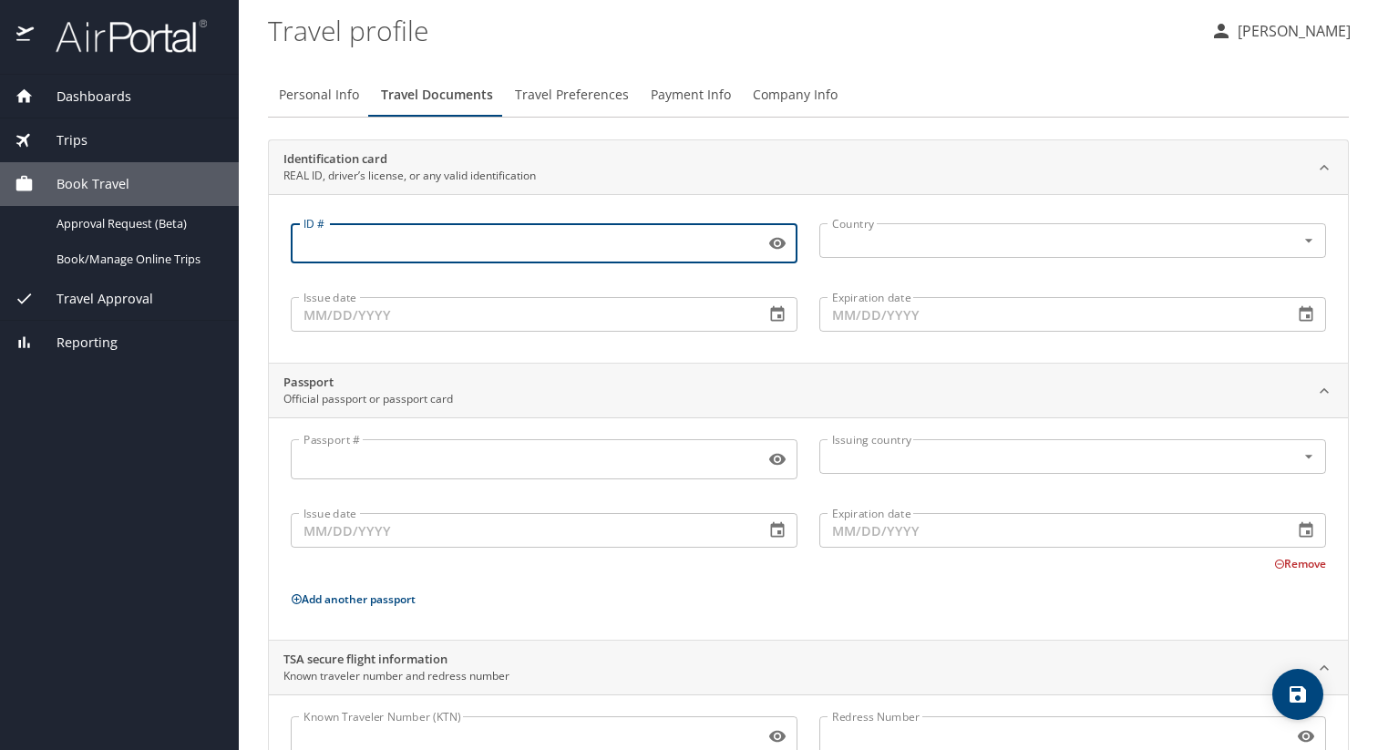
click at [385, 252] on input "ID #" at bounding box center [524, 243] width 466 height 35
type input "8"
type input "008166993"
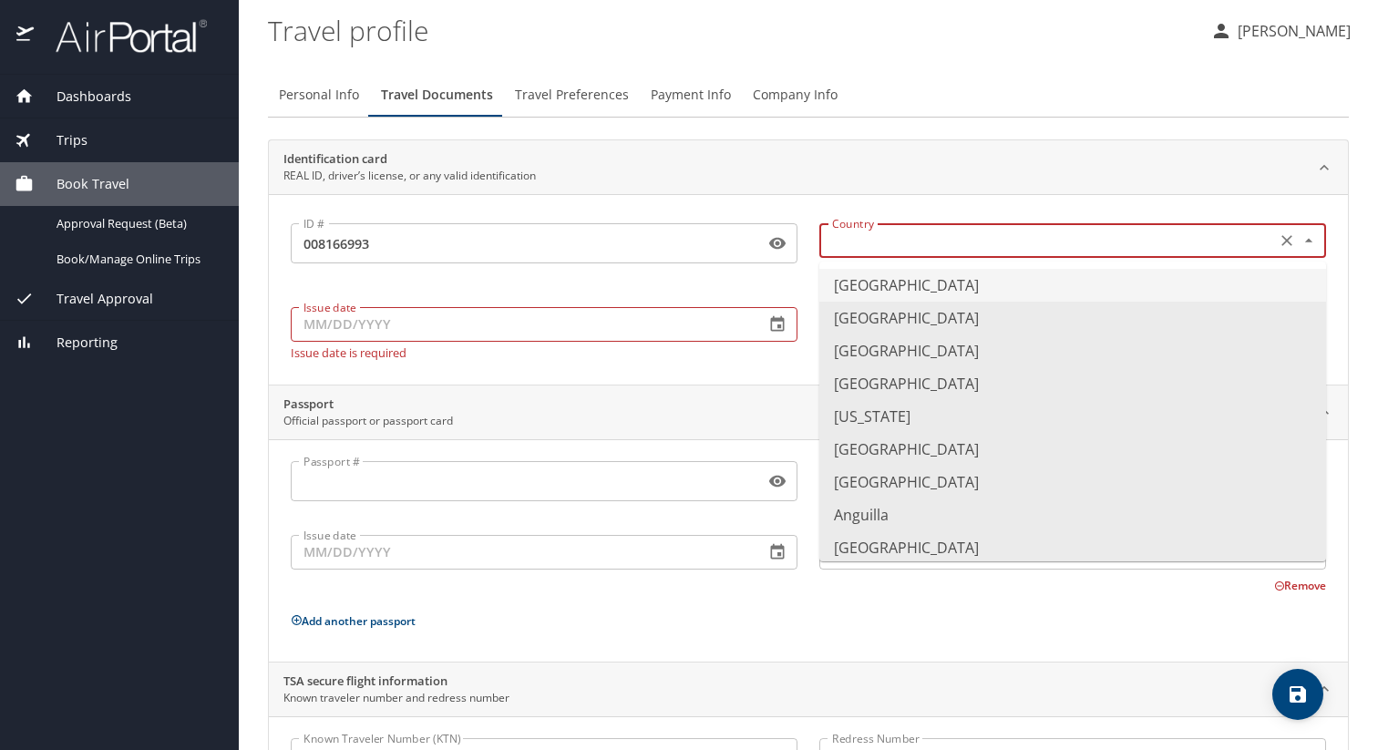
click at [955, 247] on input "text" at bounding box center [1046, 241] width 442 height 24
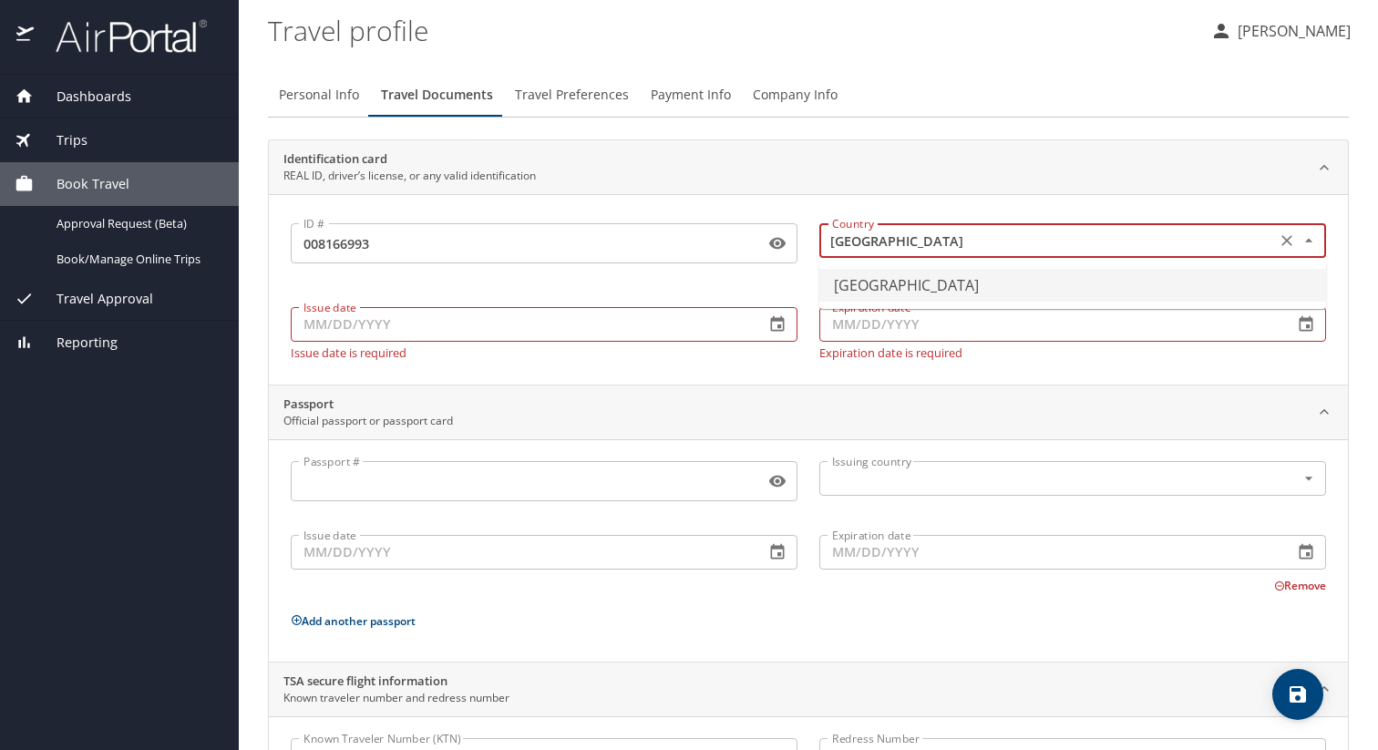
type input "United States of America"
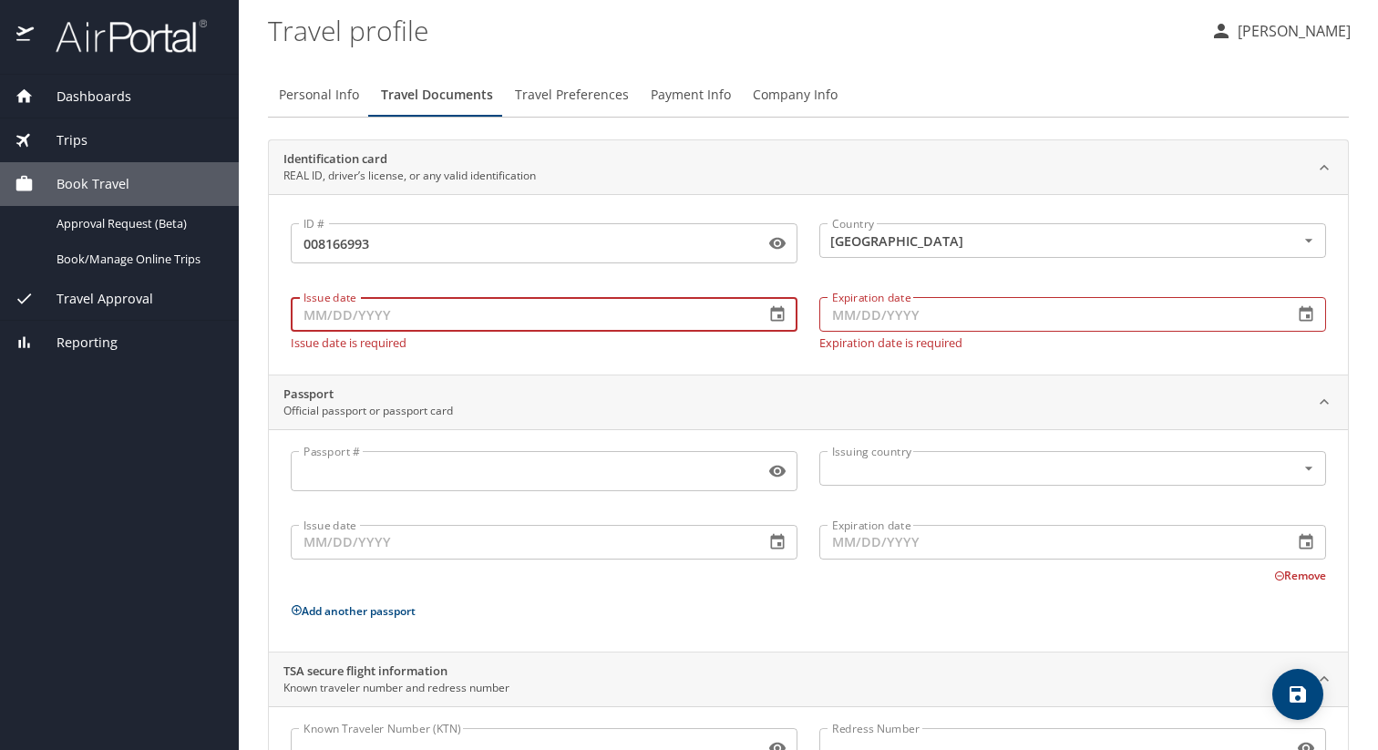
click at [589, 329] on input "Issue date" at bounding box center [520, 314] width 459 height 35
type input "11/04/2025"
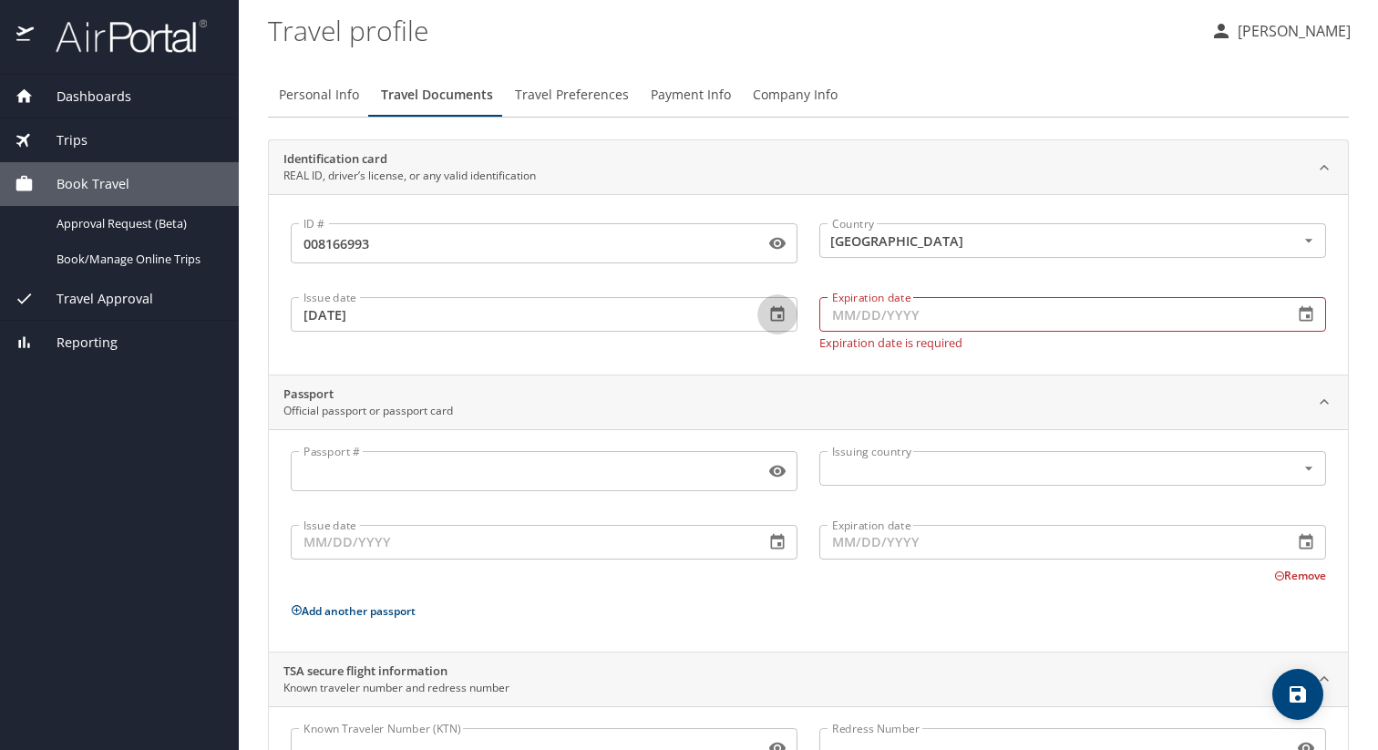
click at [843, 304] on input "Expiration date" at bounding box center [1048, 314] width 459 height 35
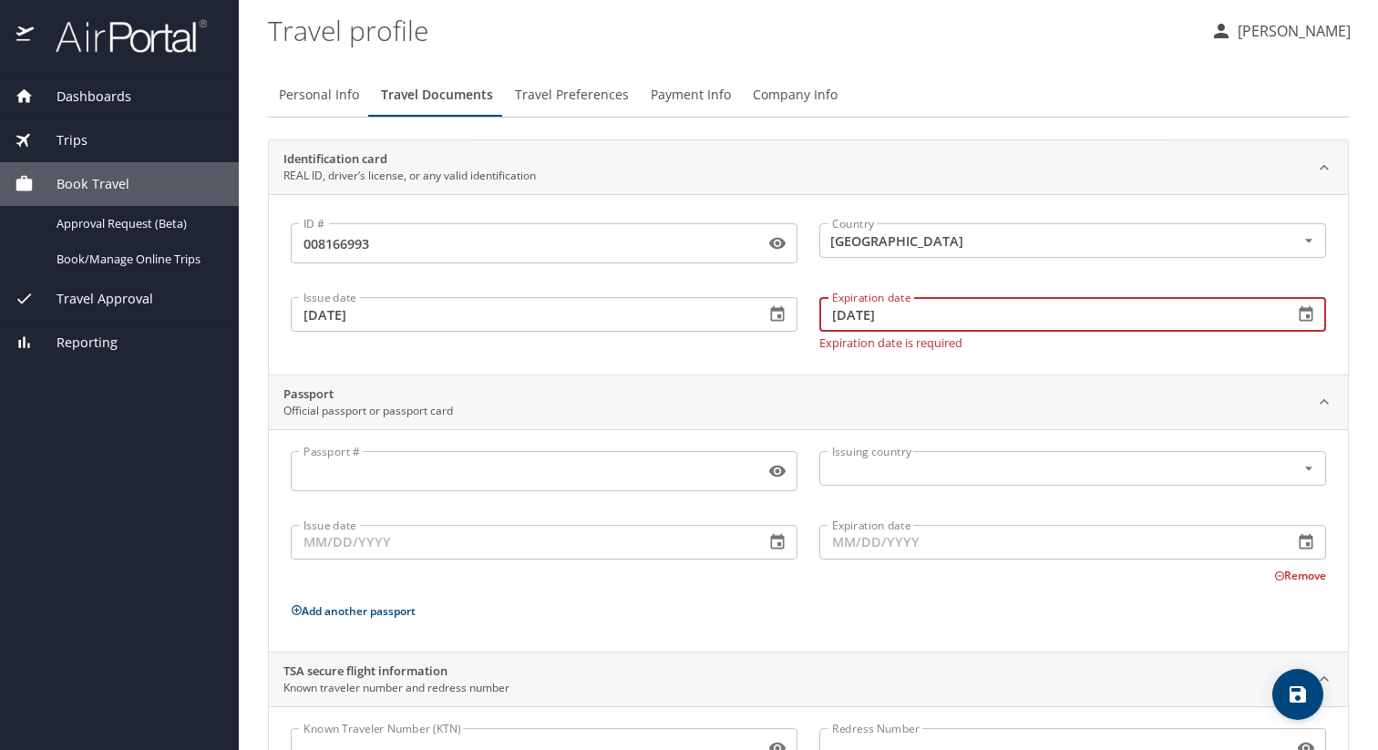
type input "05/09/2029"
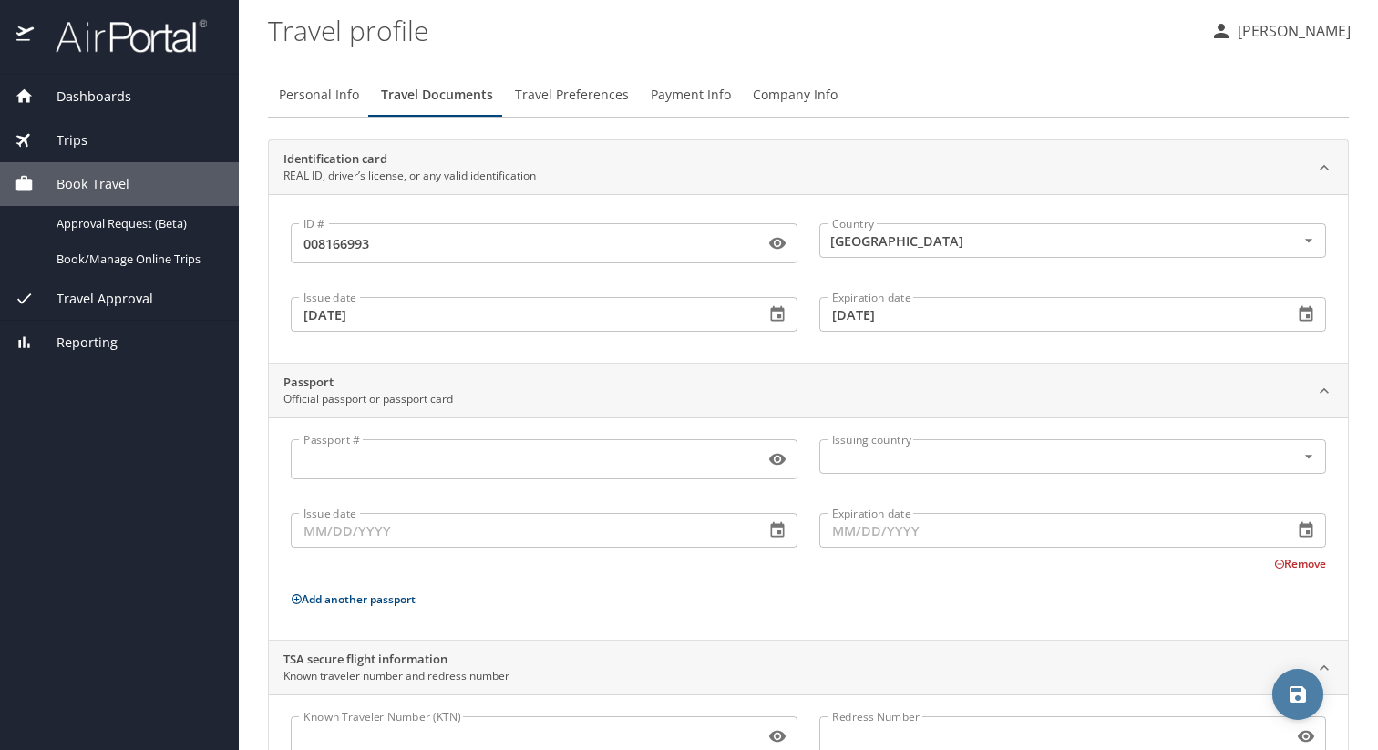
click at [1291, 696] on icon "save" at bounding box center [1297, 694] width 16 height 16
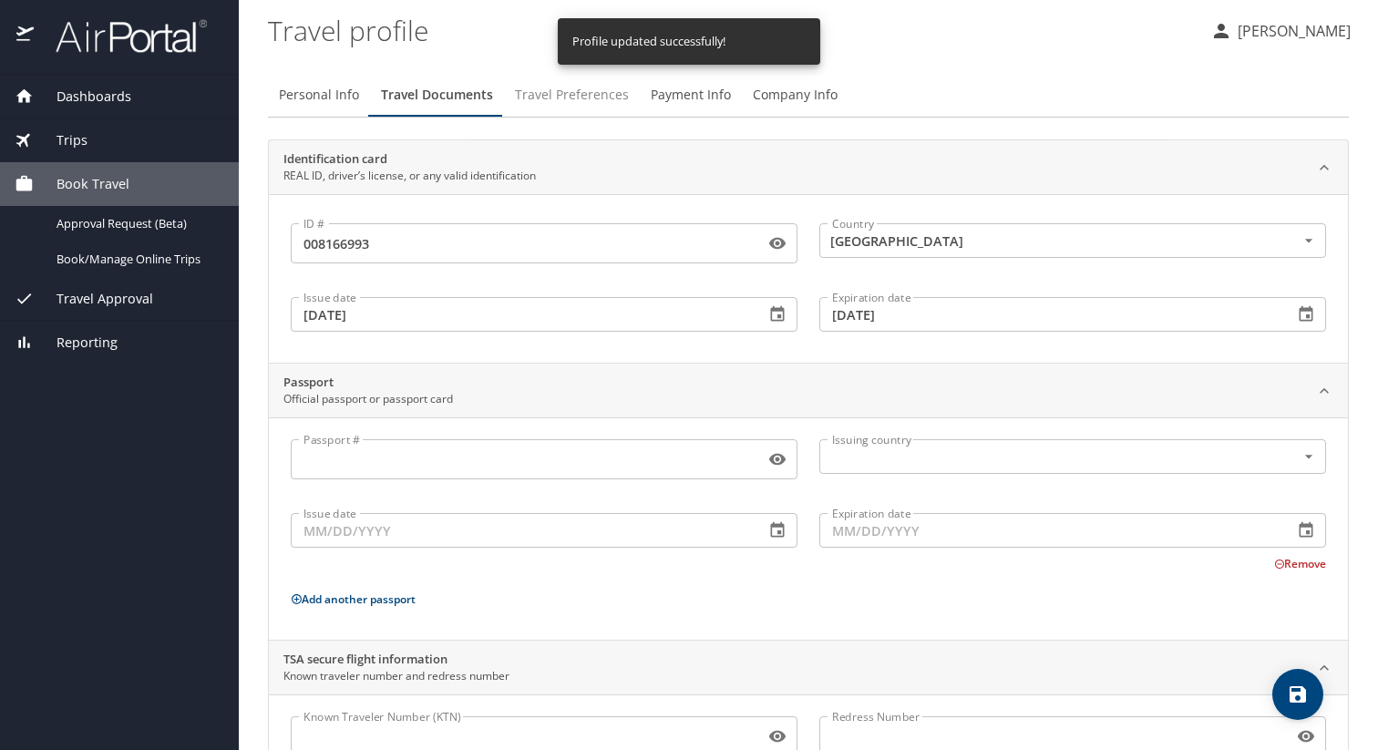
click at [516, 84] on span "Travel Preferences" at bounding box center [572, 95] width 114 height 23
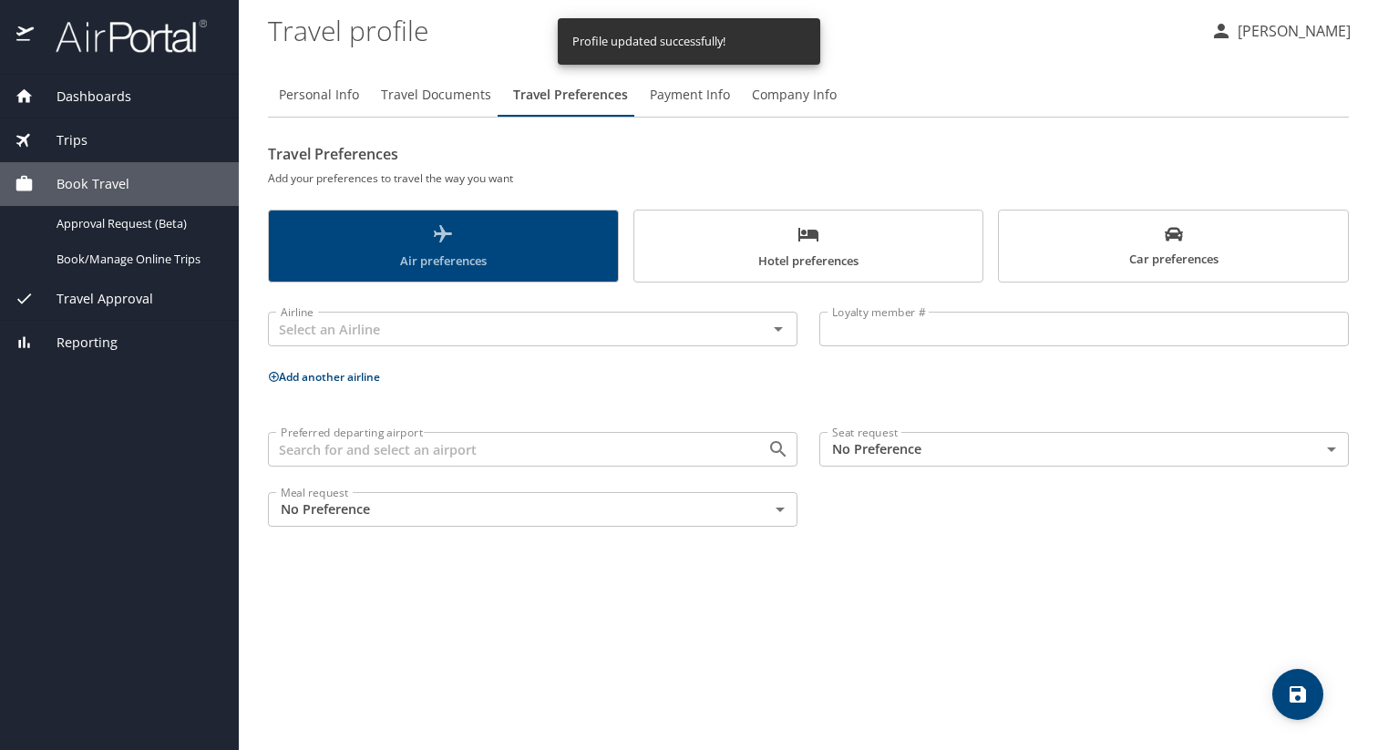
click at [462, 233] on span "Air preferences" at bounding box center [443, 247] width 327 height 48
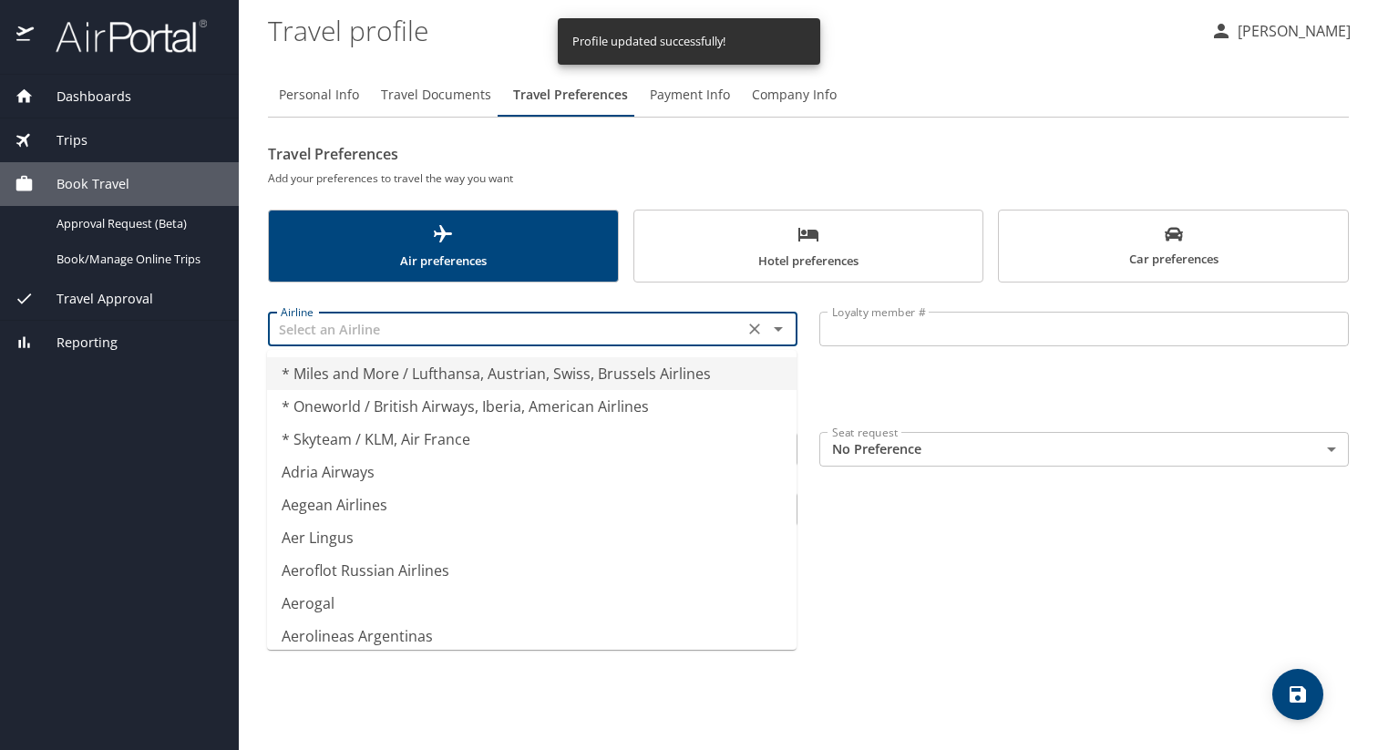
click at [466, 329] on input "text" at bounding box center [505, 329] width 465 height 24
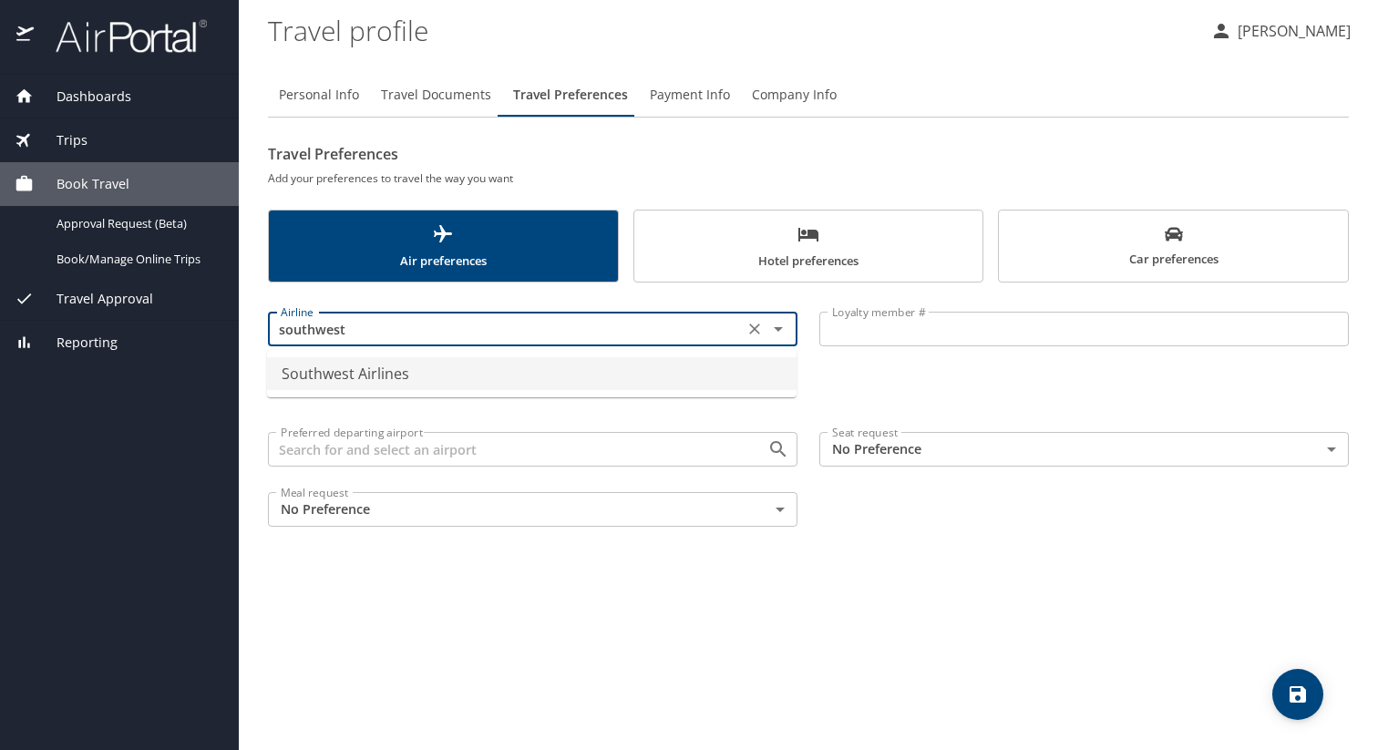
click at [345, 375] on li "Southwest Airlines" at bounding box center [531, 373] width 529 height 33
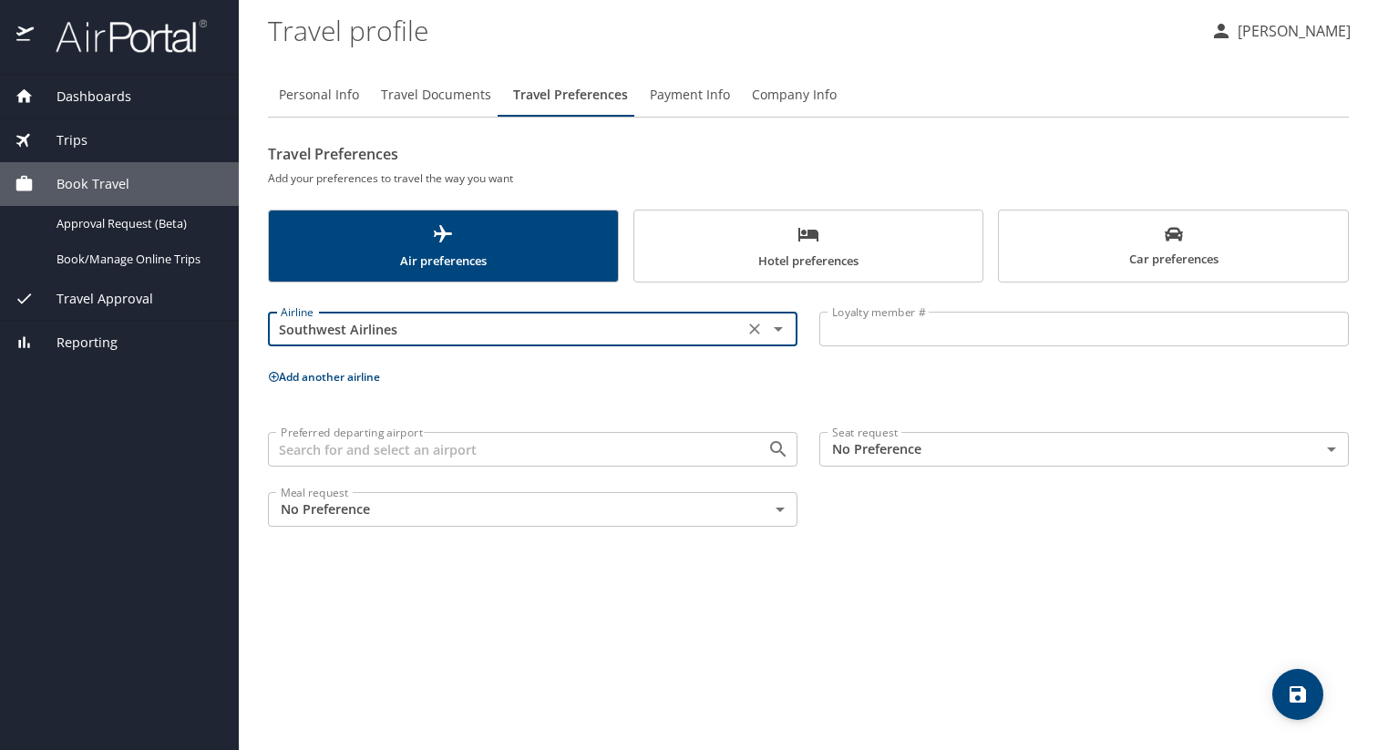
type input "Southwest Airlines"
click at [493, 454] on input "Preferred departing airport" at bounding box center [505, 449] width 465 height 24
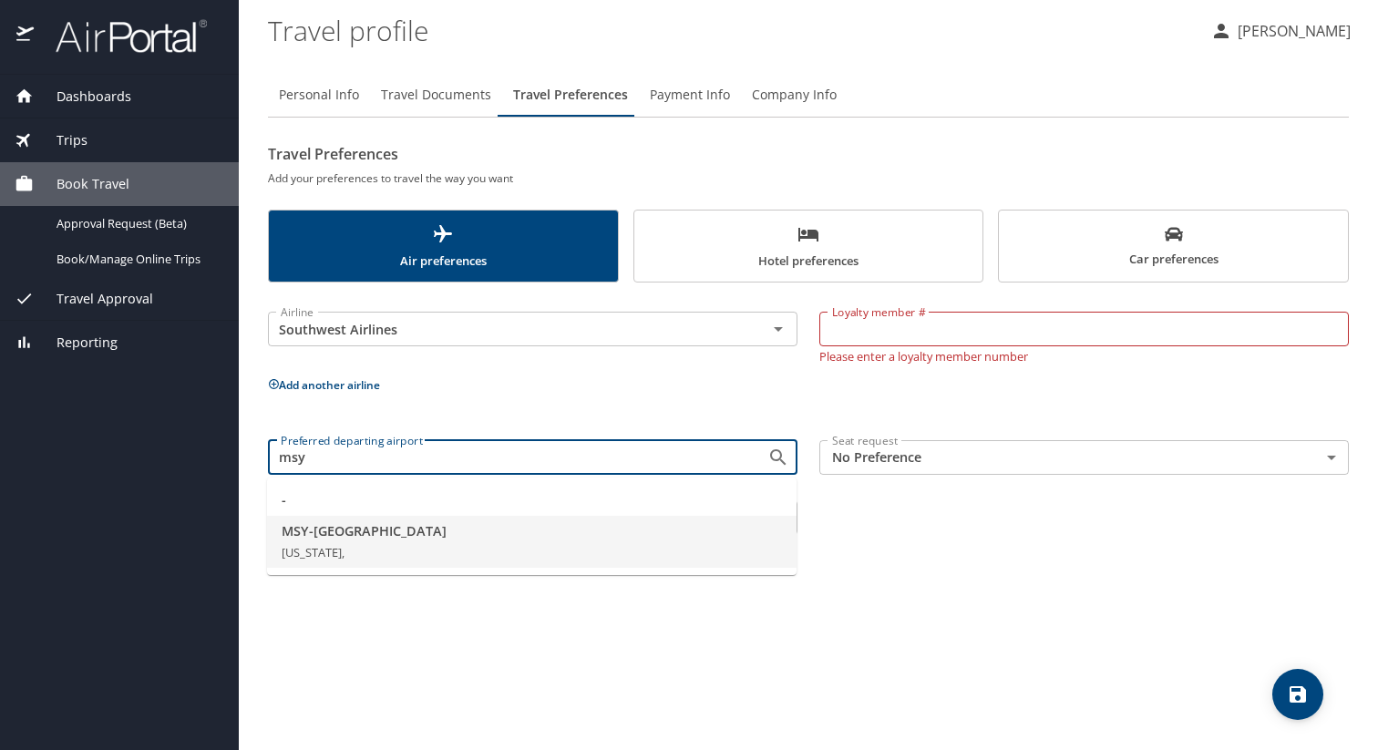
click at [408, 519] on li "MSY - New Orleans Louisiana," at bounding box center [531, 542] width 529 height 53
type input "MSY - New Orleans"
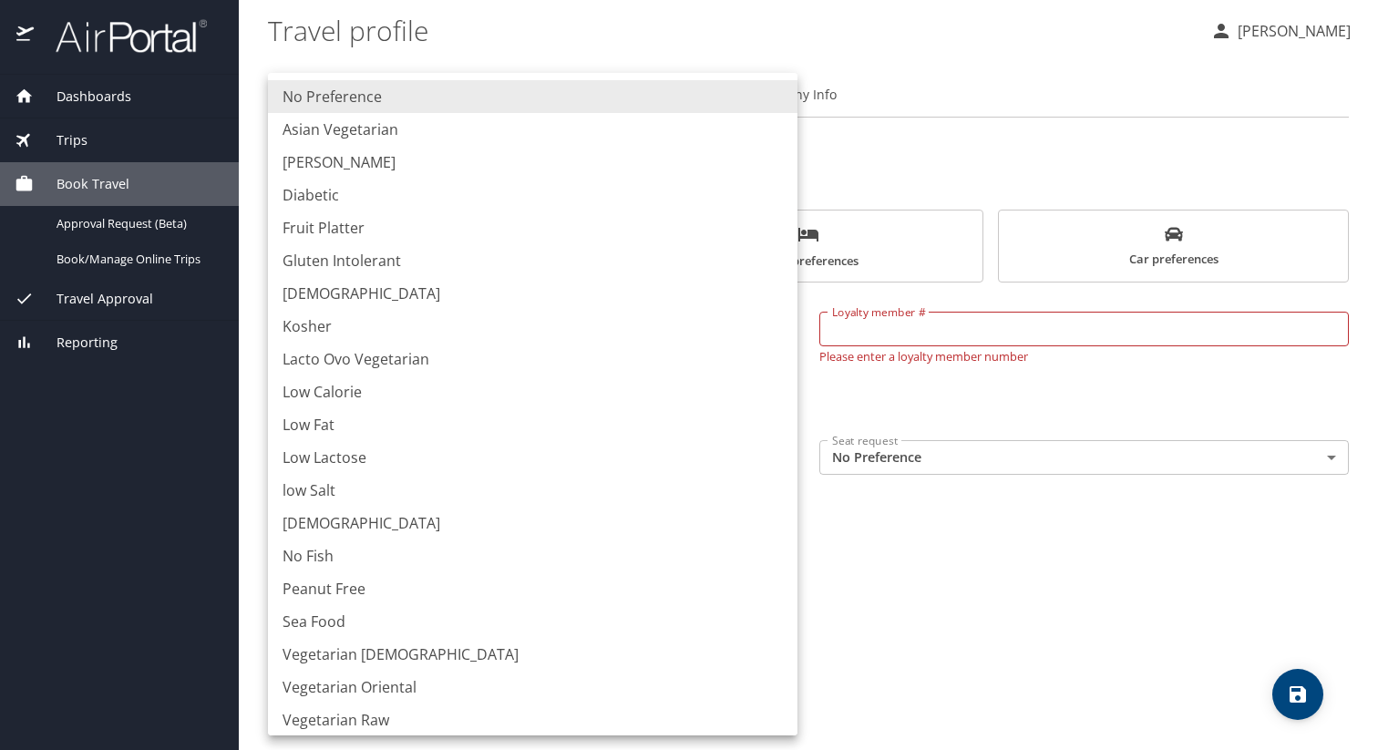
click at [408, 519] on body "Dashboards My Travel Dashboard Trips Current / Future Trips Past Trips Trips Mi…" at bounding box center [689, 375] width 1378 height 750
click at [940, 569] on div at bounding box center [689, 375] width 1378 height 750
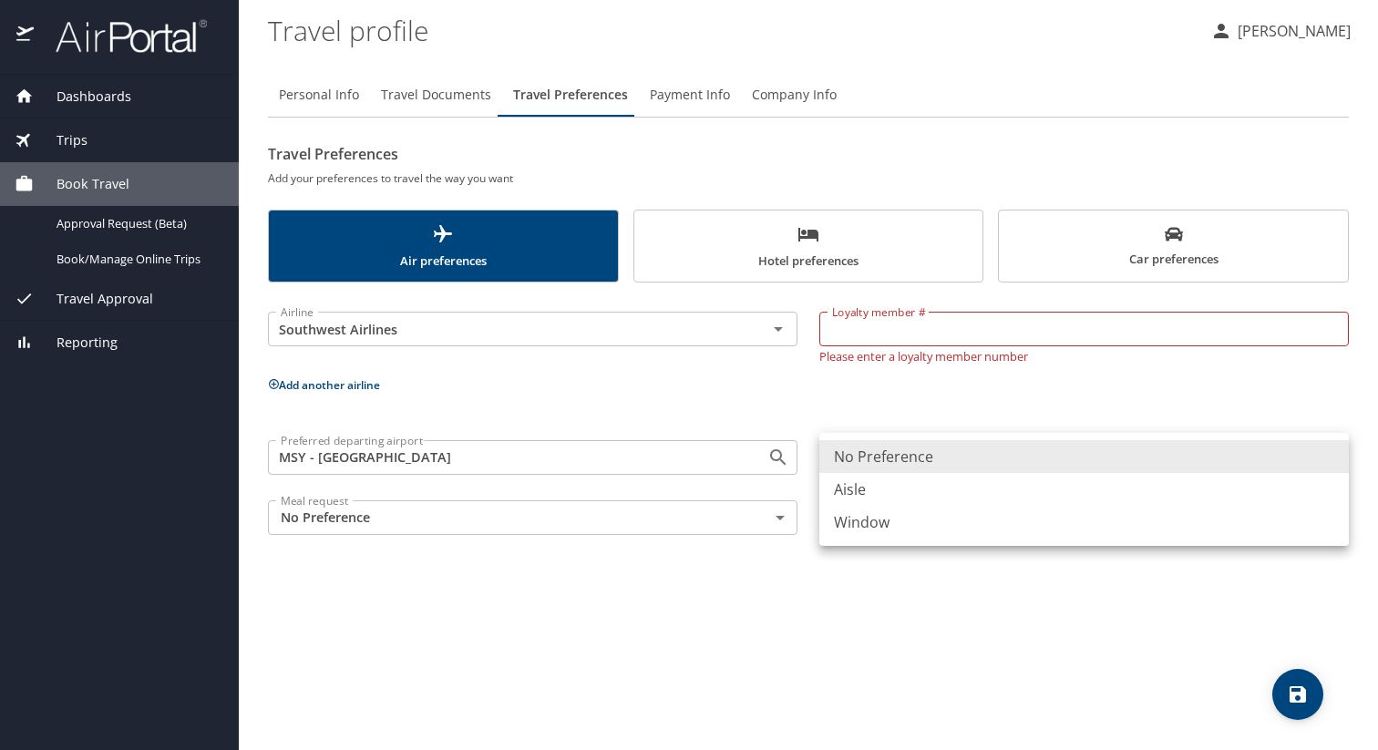
click at [925, 456] on body "Dashboards My Travel Dashboard Trips Current / Future Trips Past Trips Trips Mi…" at bounding box center [689, 375] width 1378 height 750
click at [513, 388] on div at bounding box center [689, 375] width 1378 height 750
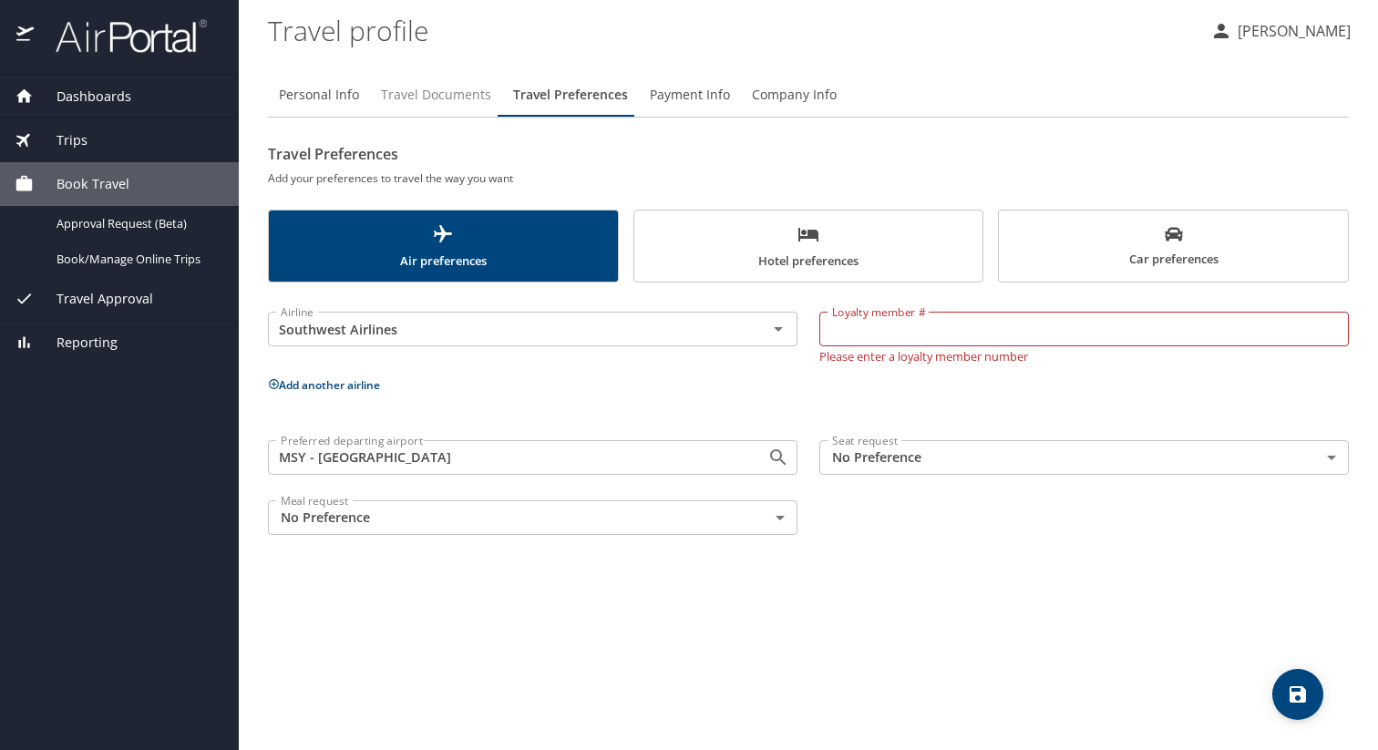
click at [424, 107] on button "Travel Documents" at bounding box center [436, 95] width 132 height 44
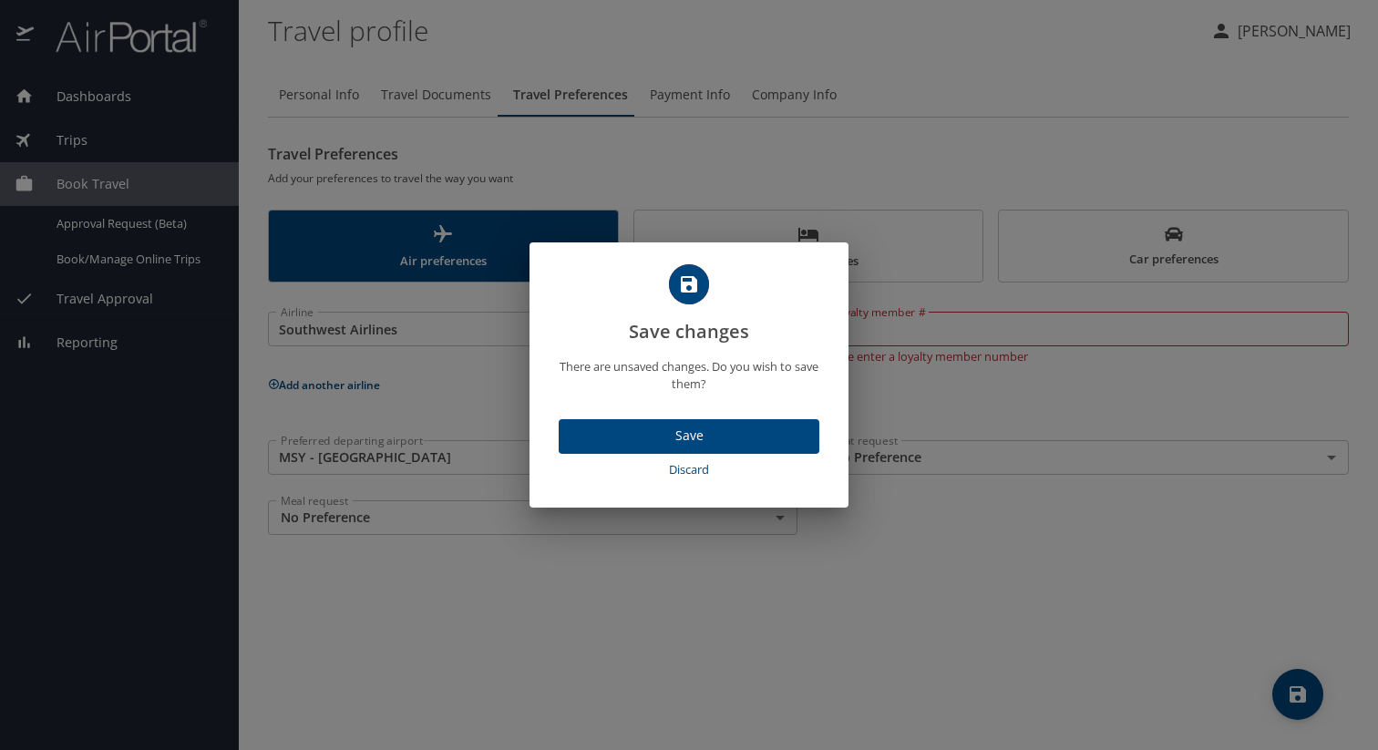
click at [695, 427] on span "Save" at bounding box center [688, 436] width 231 height 23
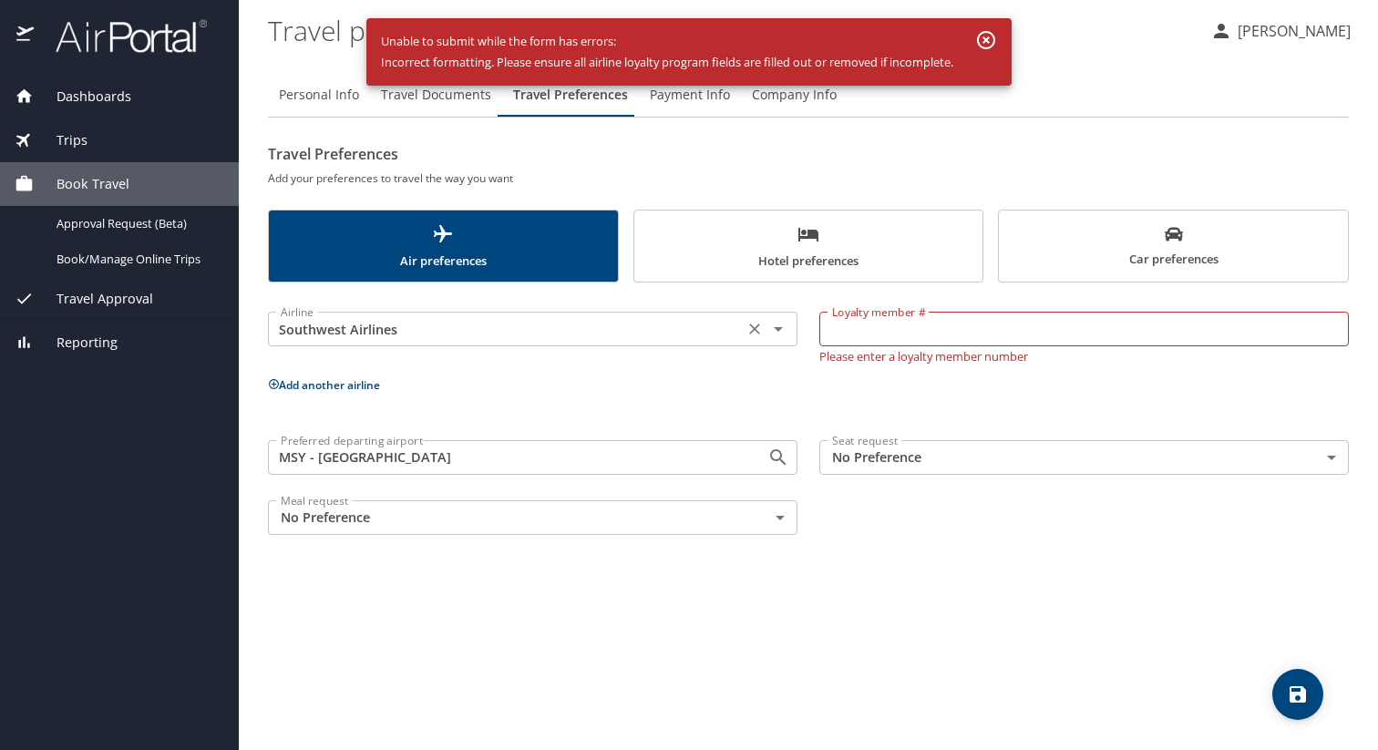
click at [724, 348] on div "Airline Southwest Airlines Airline" at bounding box center [532, 327] width 529 height 46
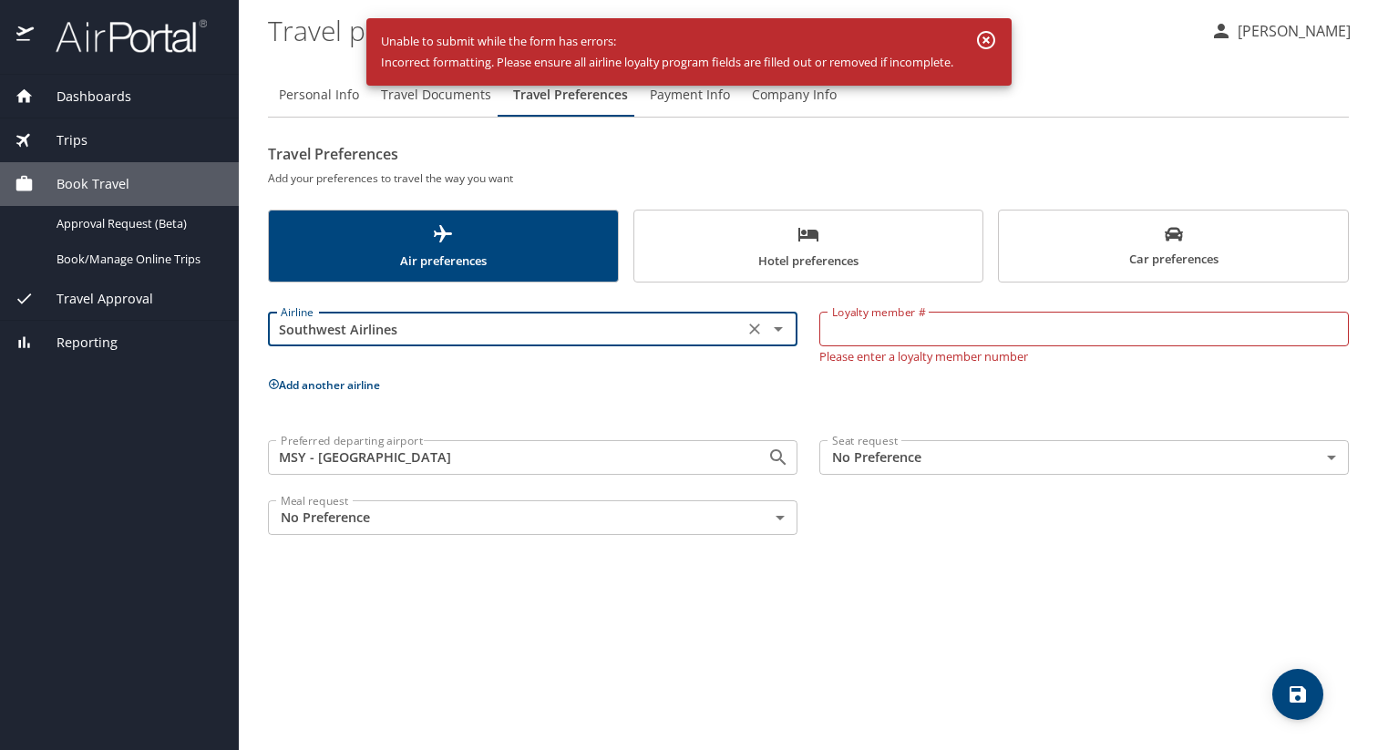
click at [751, 324] on icon "Clear" at bounding box center [754, 328] width 11 height 11
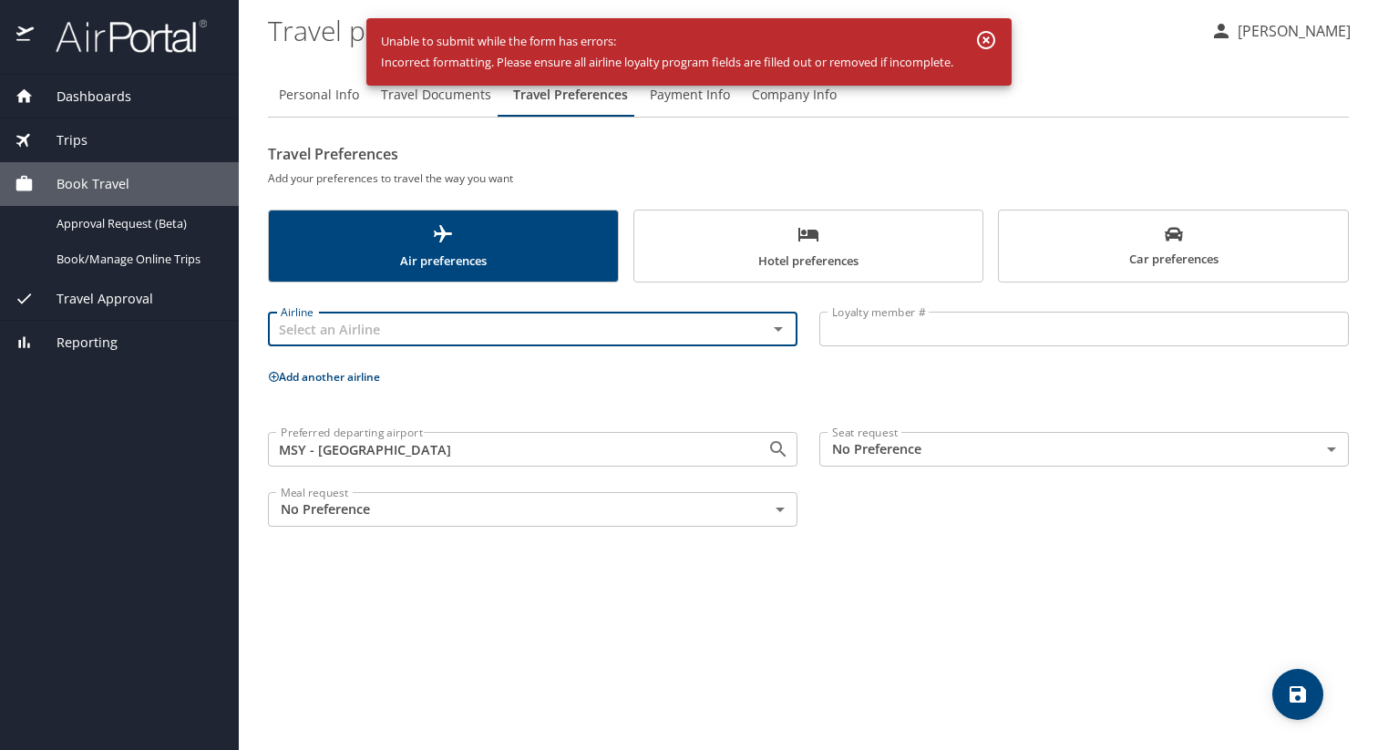
click at [326, 100] on span "Personal Info" at bounding box center [319, 95] width 80 height 23
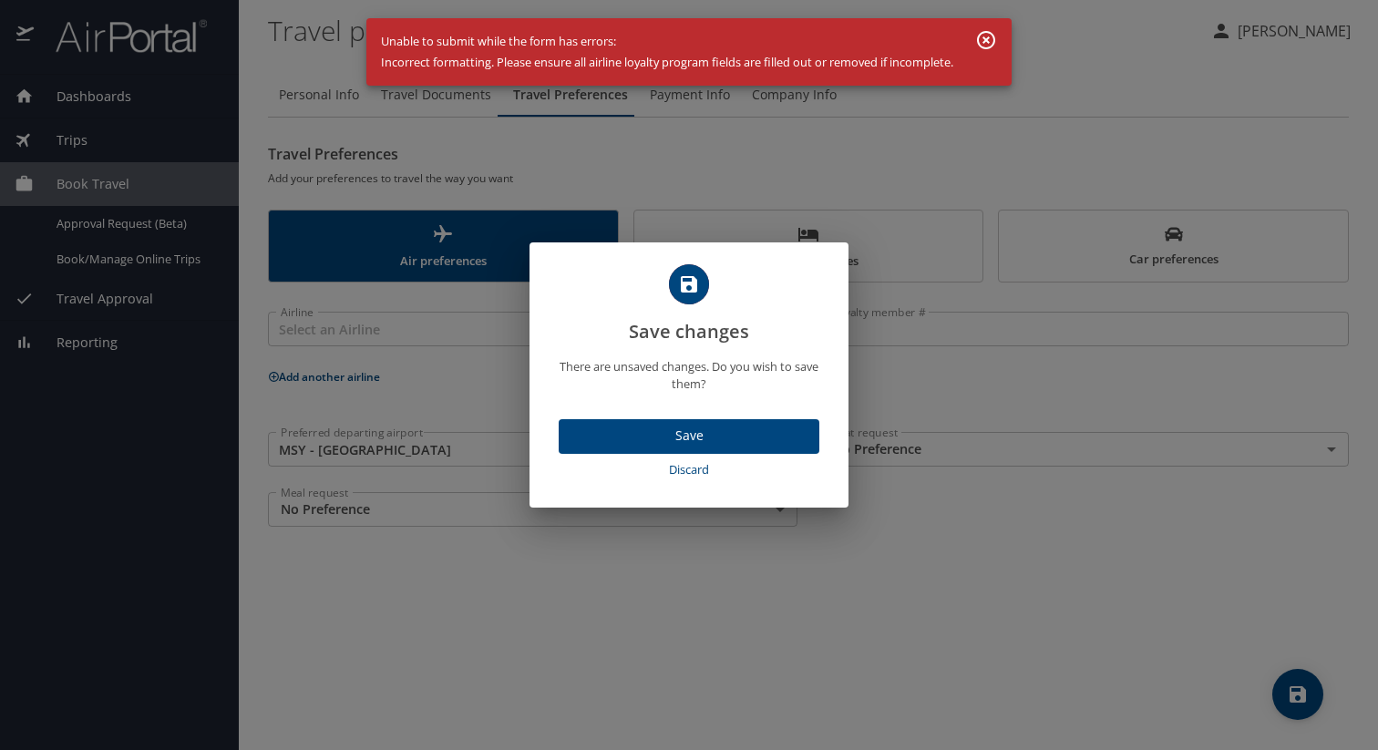
click at [632, 448] on button "Save" at bounding box center [688, 437] width 261 height 36
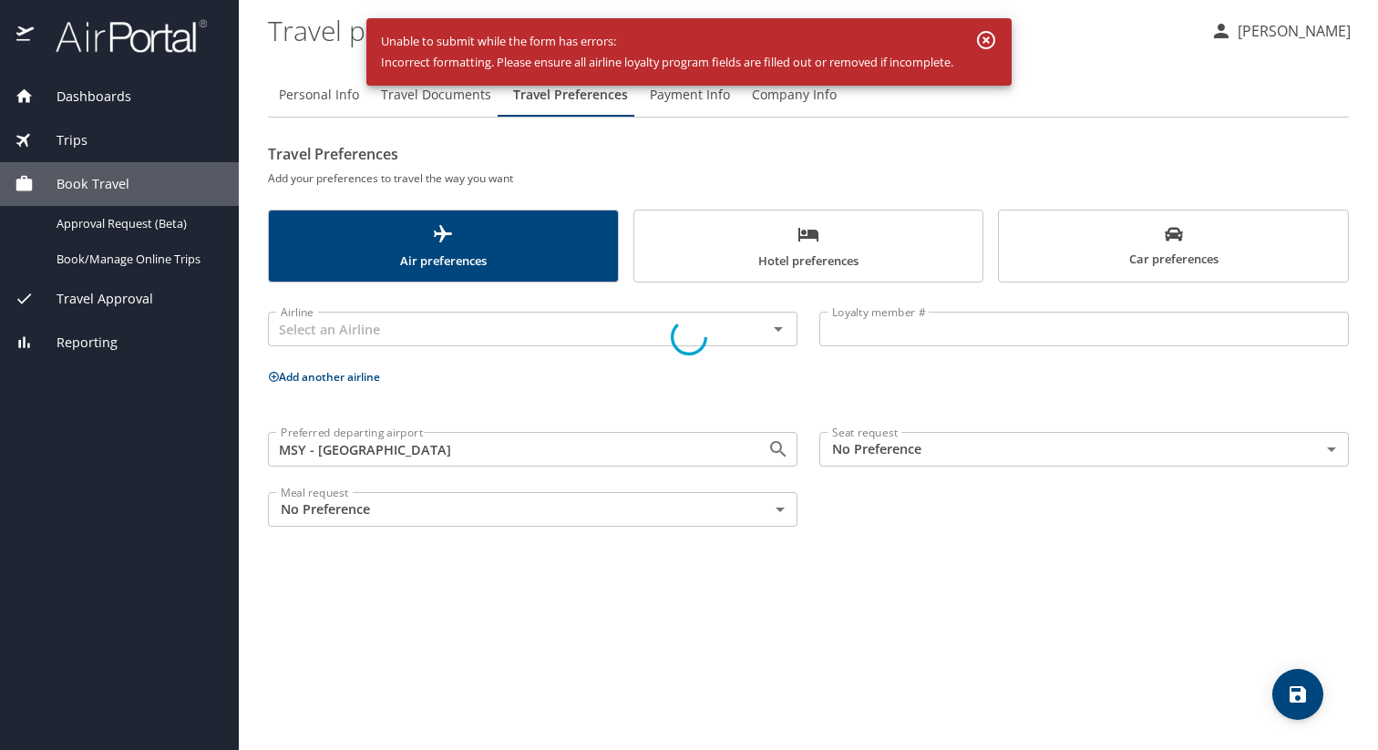
select select "US"
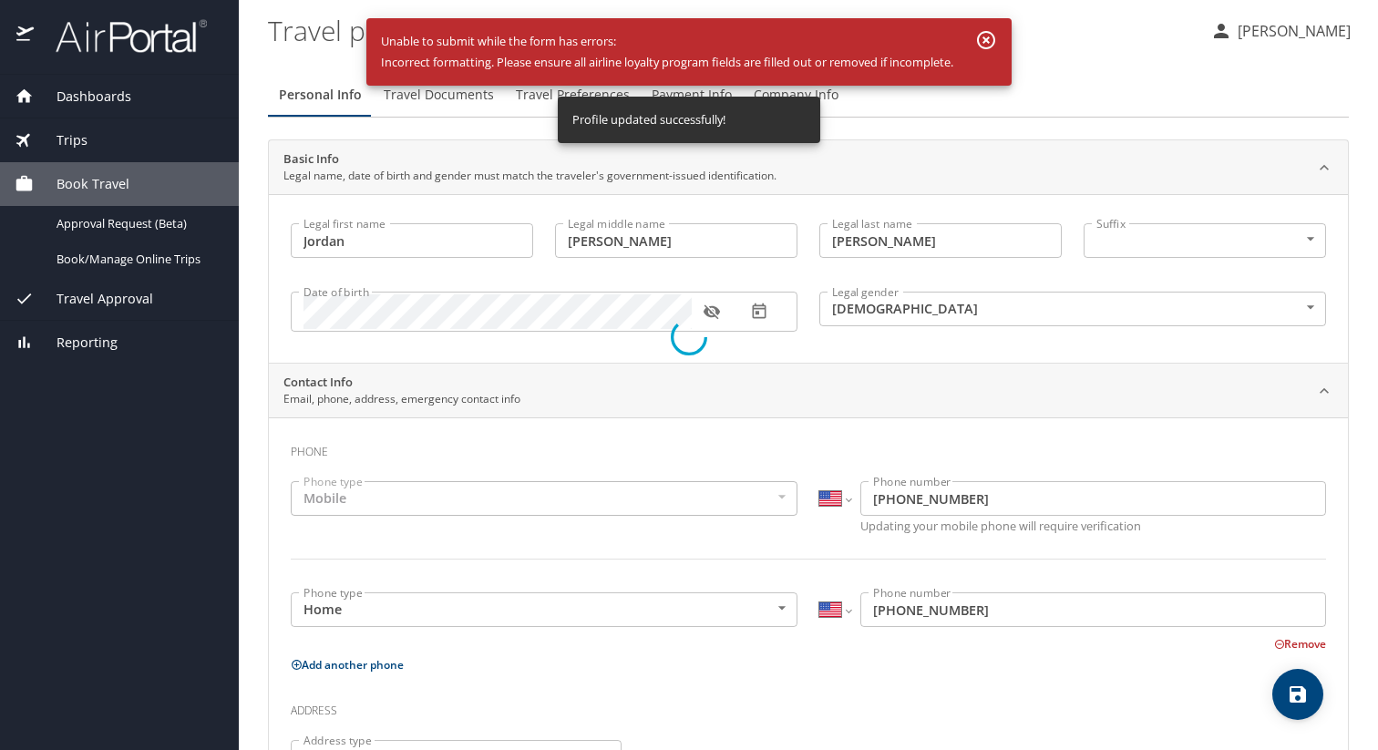
select select "US"
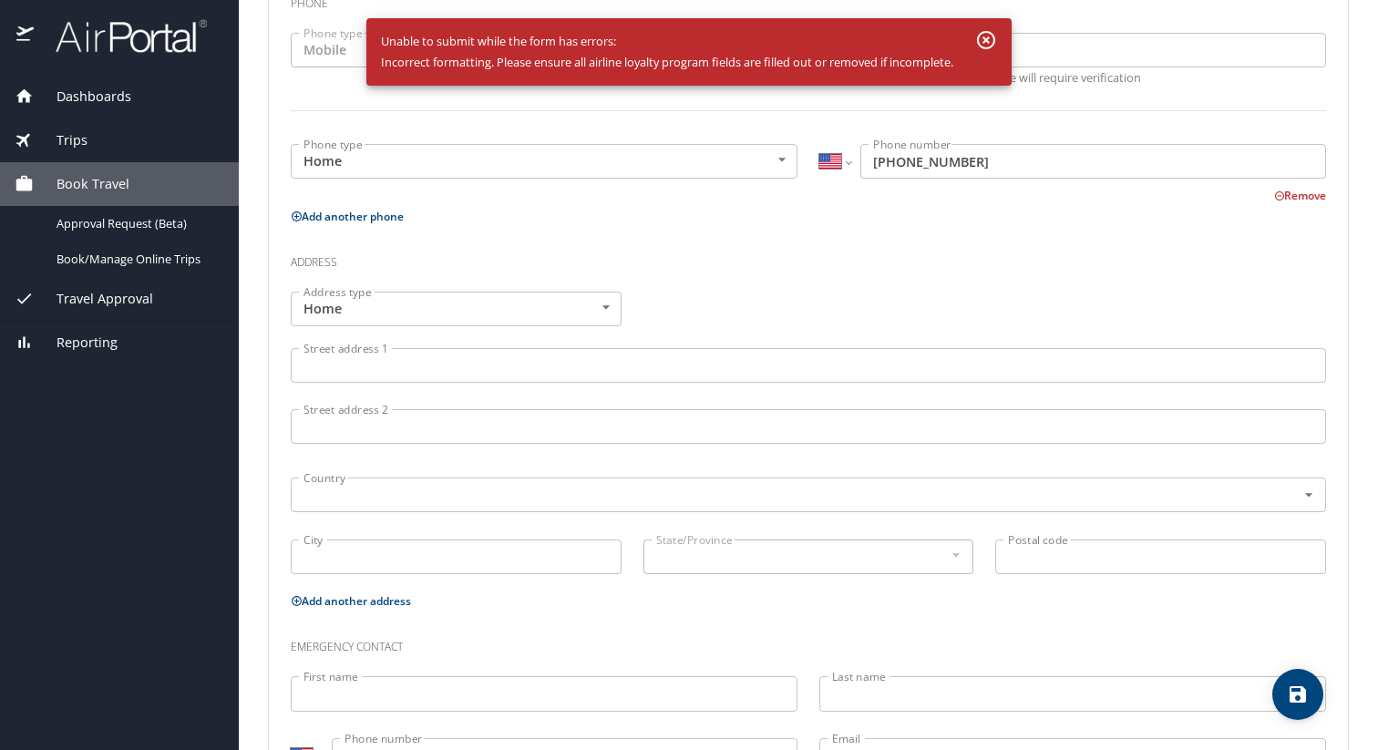
scroll to position [529, 0]
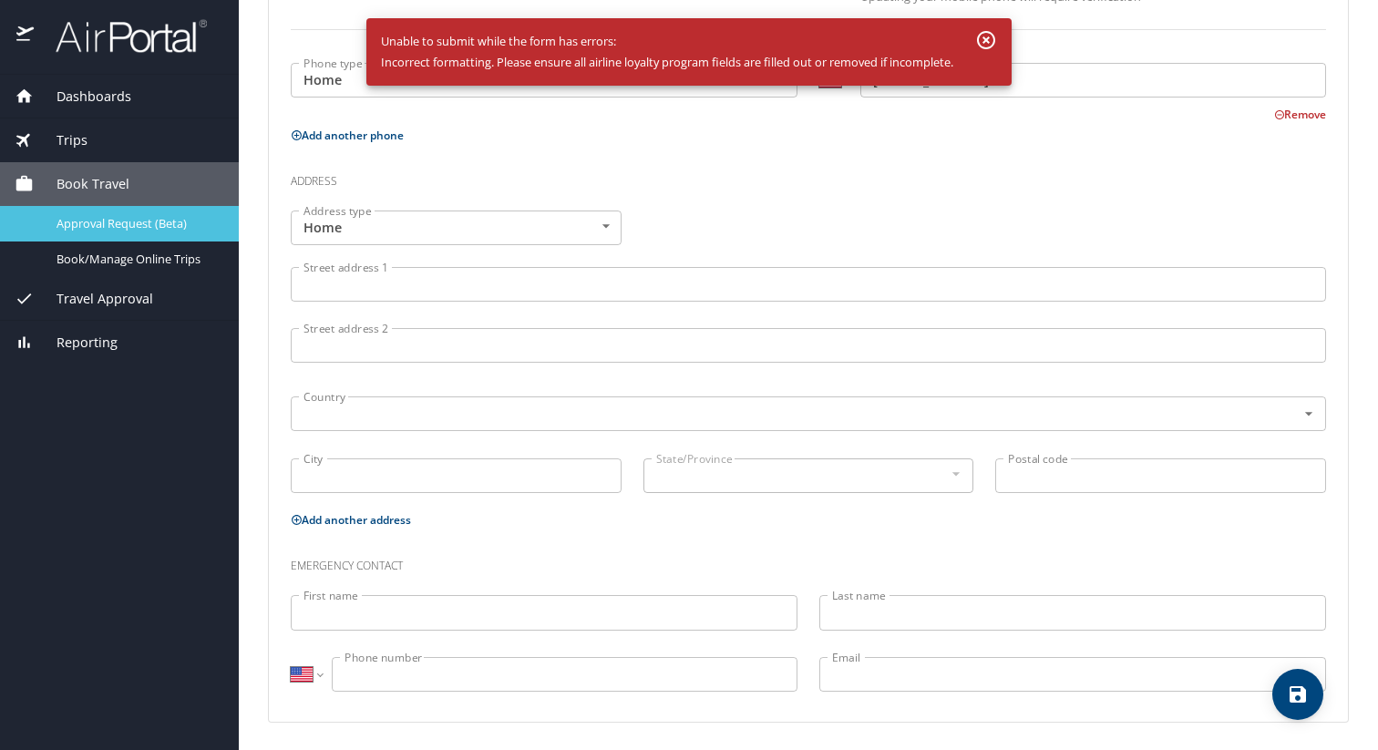
click at [169, 215] on span "Approval Request (Beta)" at bounding box center [136, 223] width 160 height 17
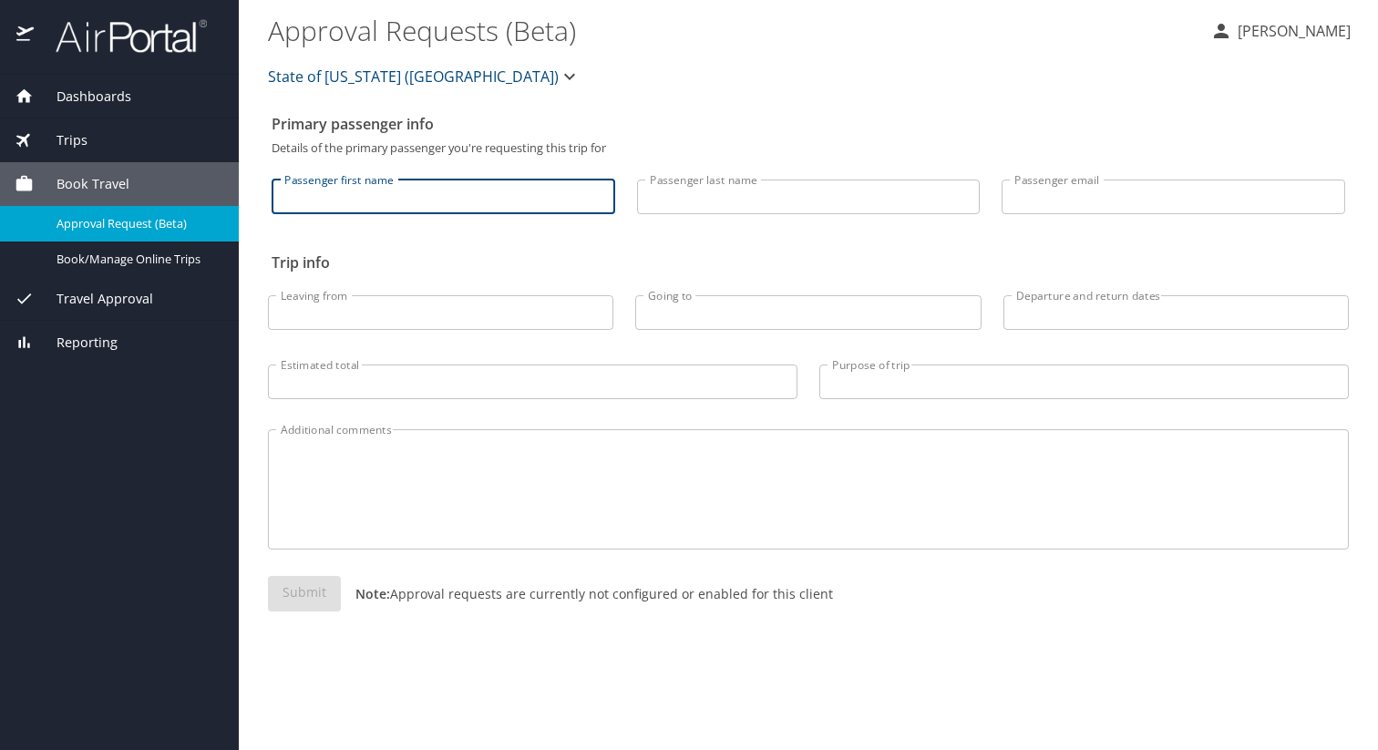
click at [337, 205] on input "Passenger first name" at bounding box center [442, 196] width 343 height 35
type input "Jordan"
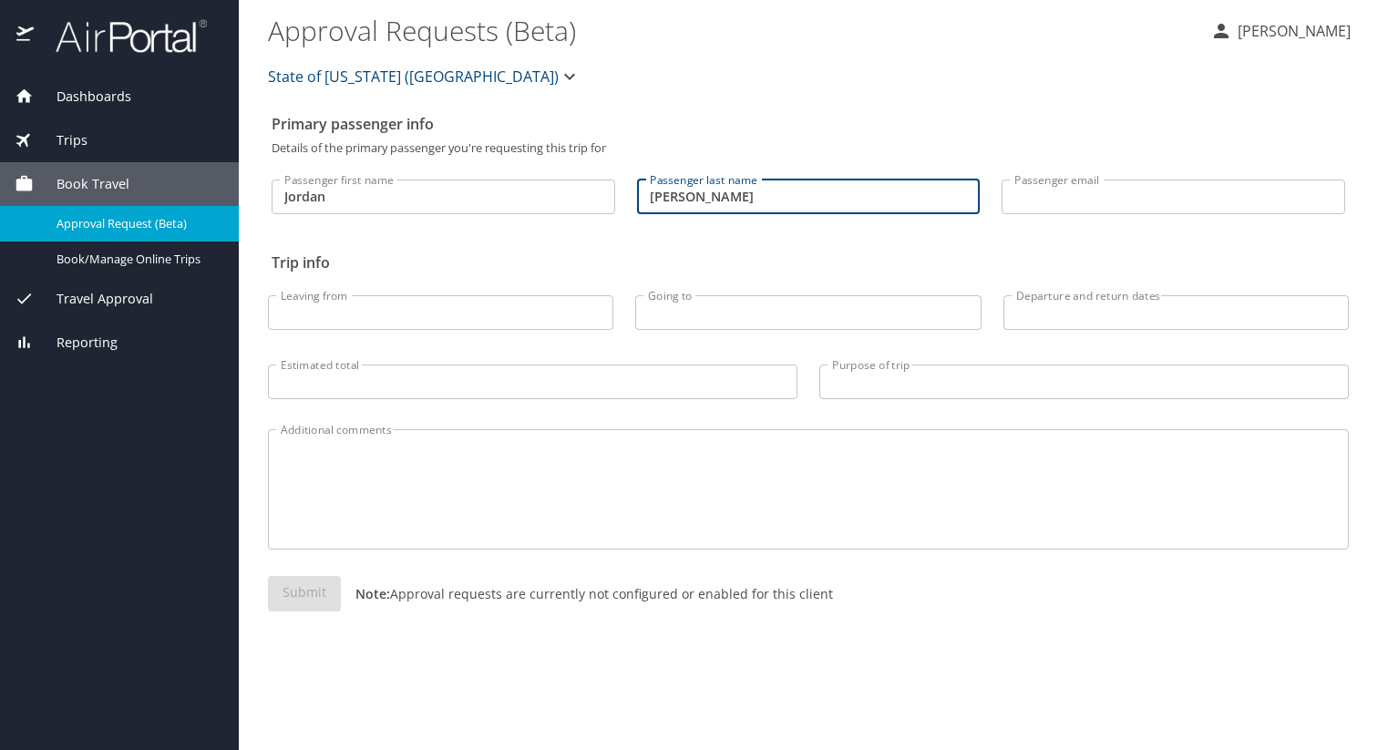
type input "Smith-Kenning"
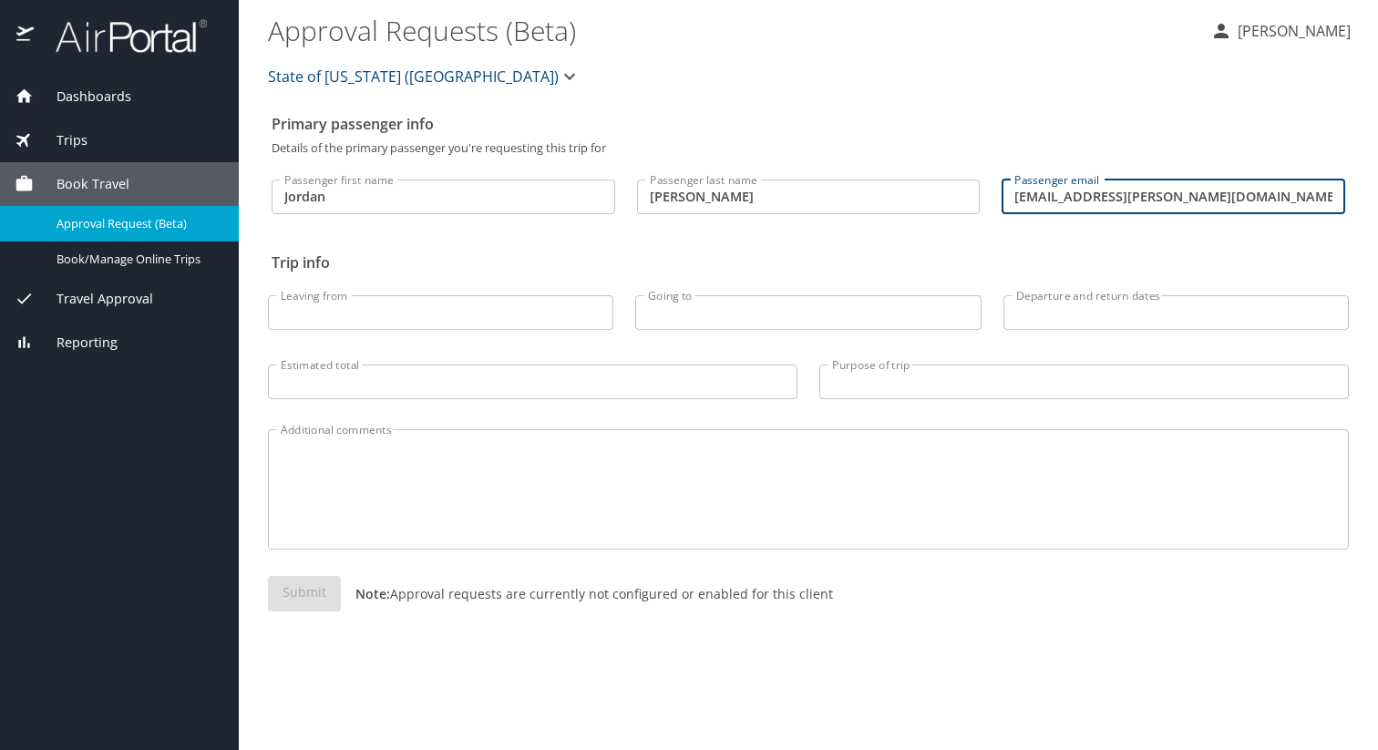
type input "jordan.smith-kenning@selu.edu"
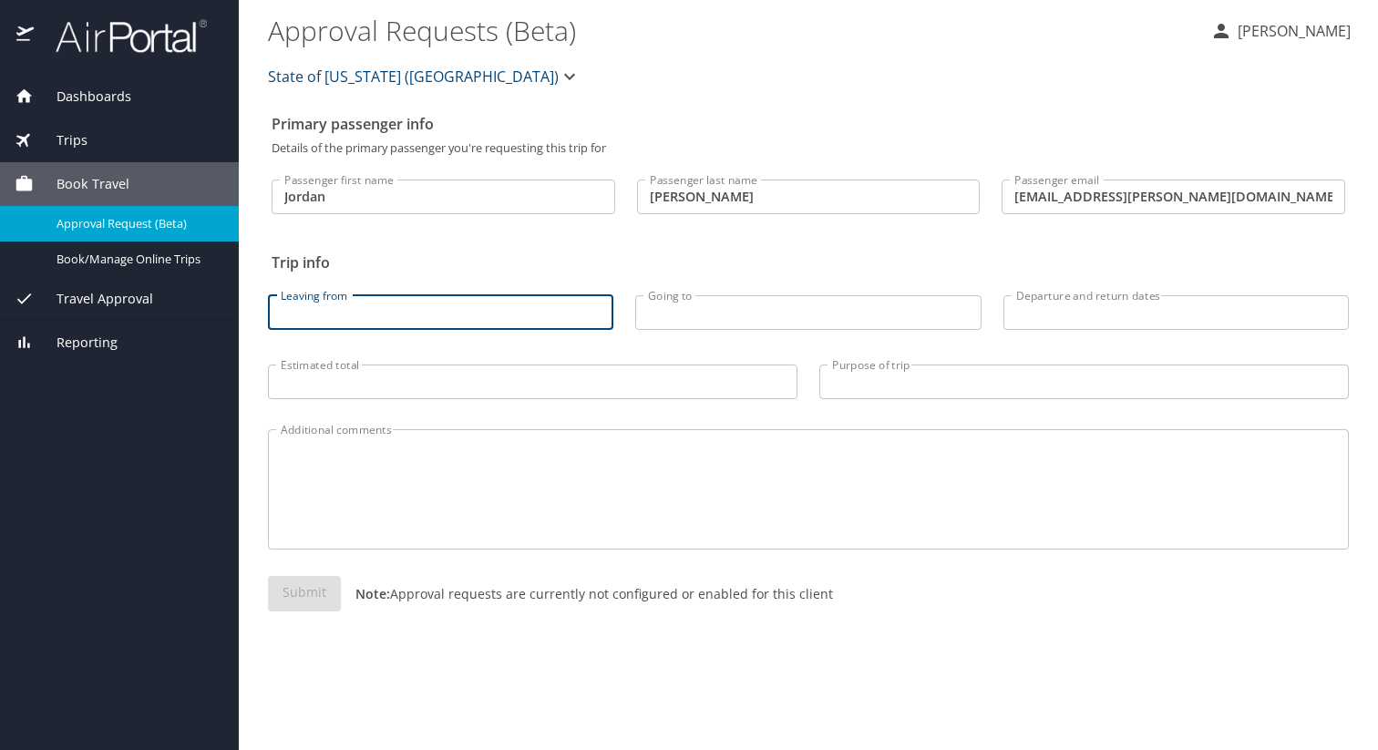
click at [292, 308] on input "Leaving from" at bounding box center [440, 312] width 345 height 35
type input "MSY"
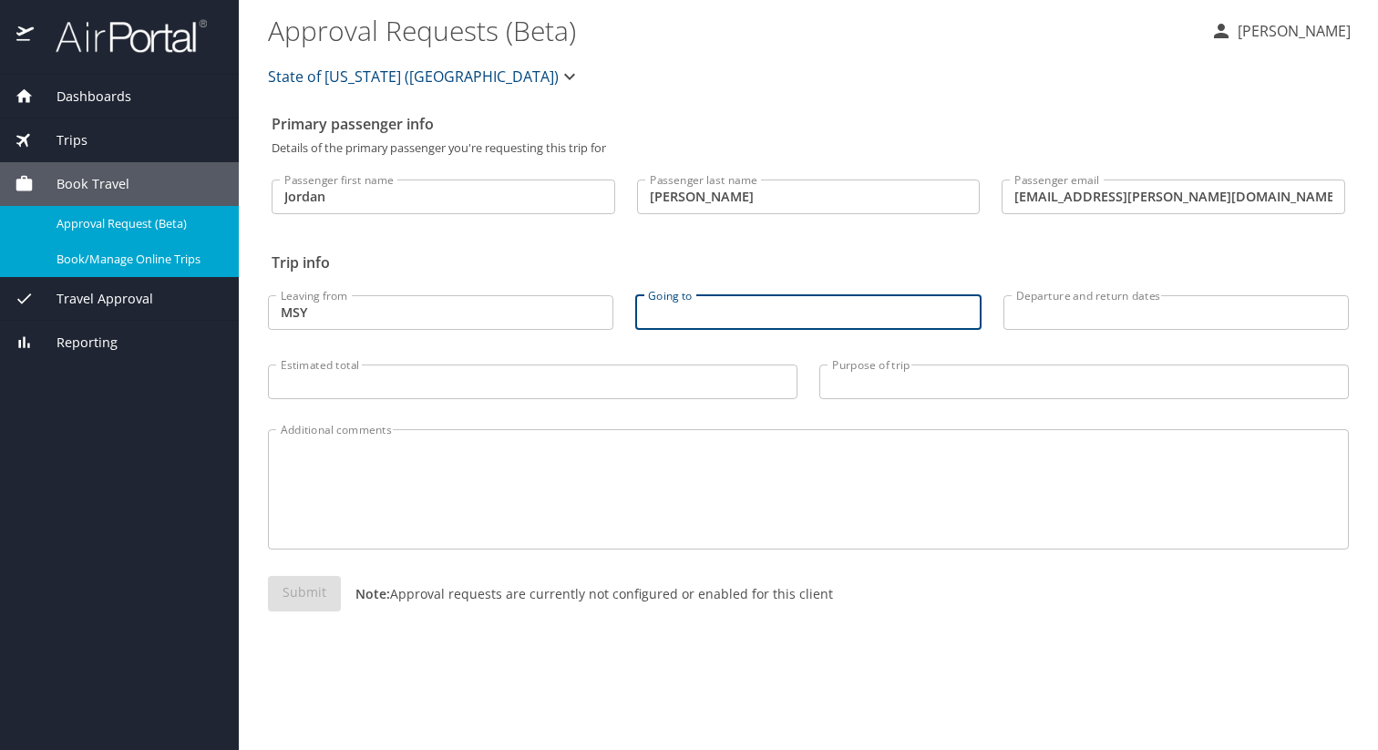
click at [149, 255] on span "Book/Manage Online Trips" at bounding box center [136, 259] width 160 height 17
